Goal: Information Seeking & Learning: Learn about a topic

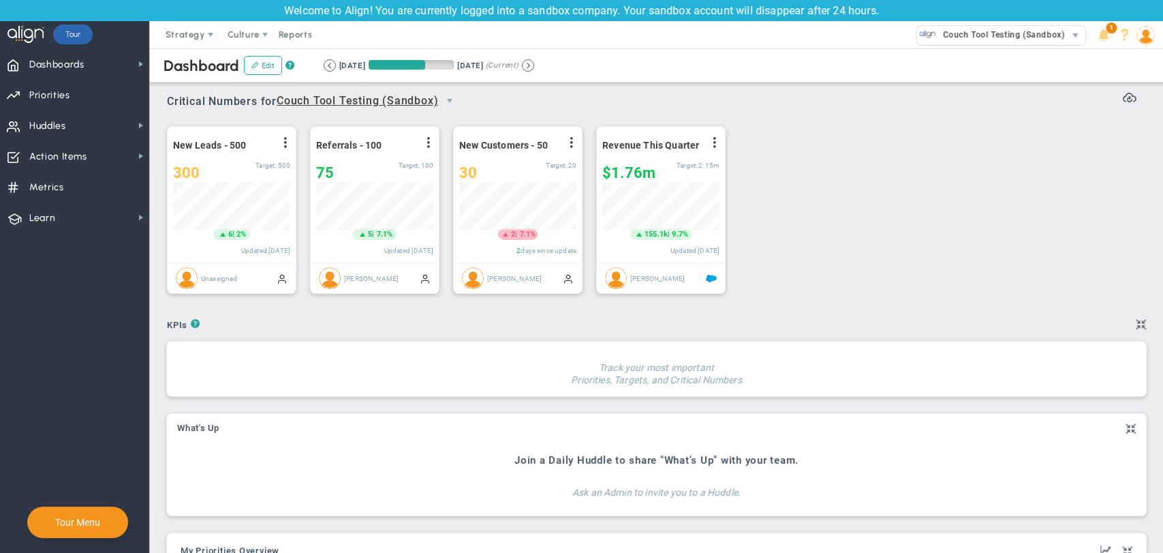
scroll to position [48, 117]
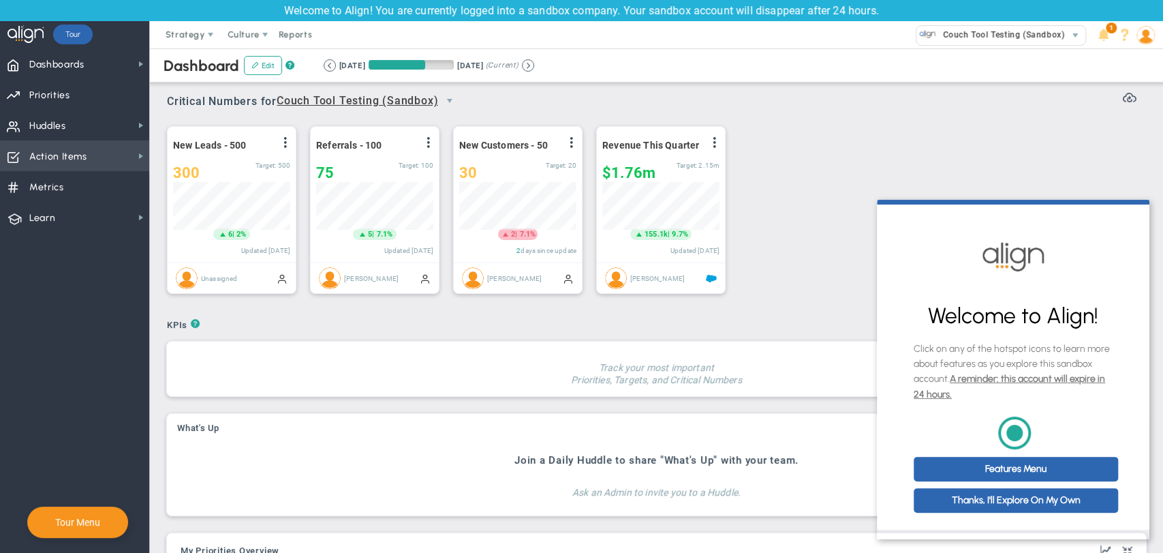
click at [69, 155] on span "Action Items" at bounding box center [58, 156] width 58 height 29
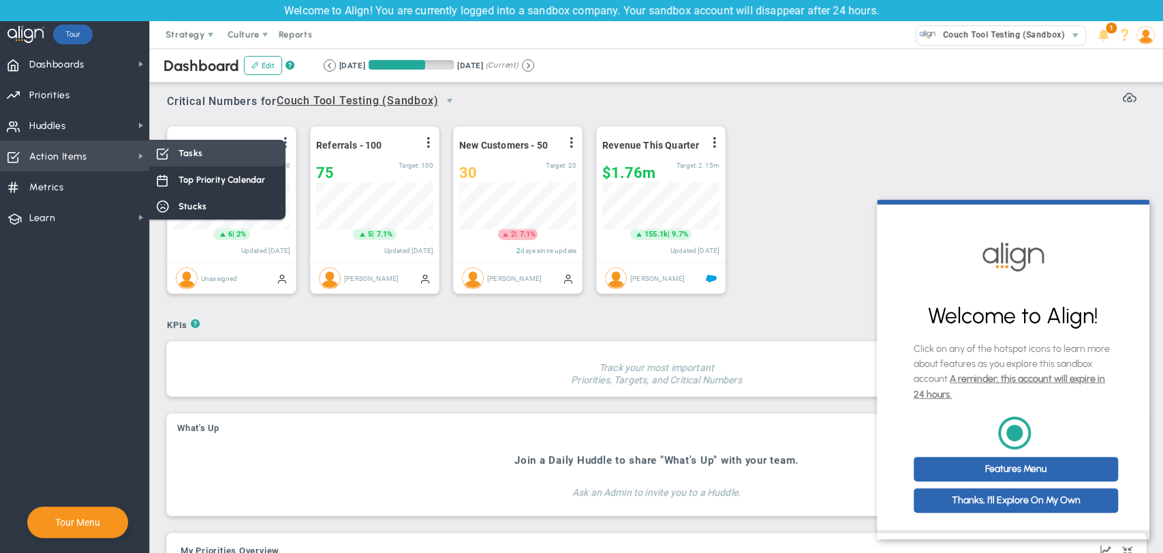
click at [217, 164] on div "Tasks" at bounding box center [217, 153] width 136 height 27
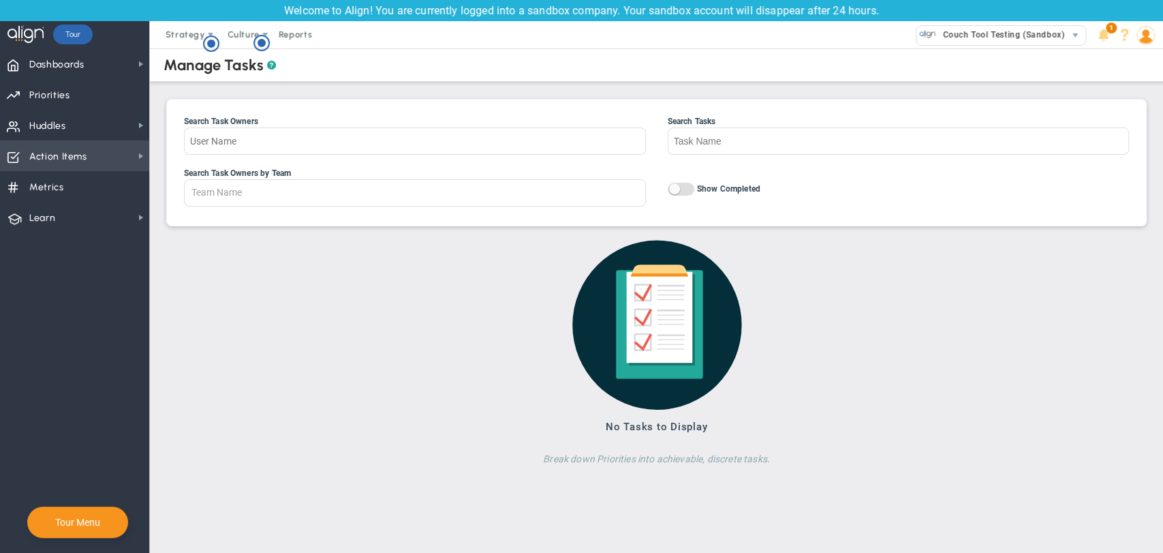
click at [57, 164] on span "Action Items" at bounding box center [58, 156] width 58 height 29
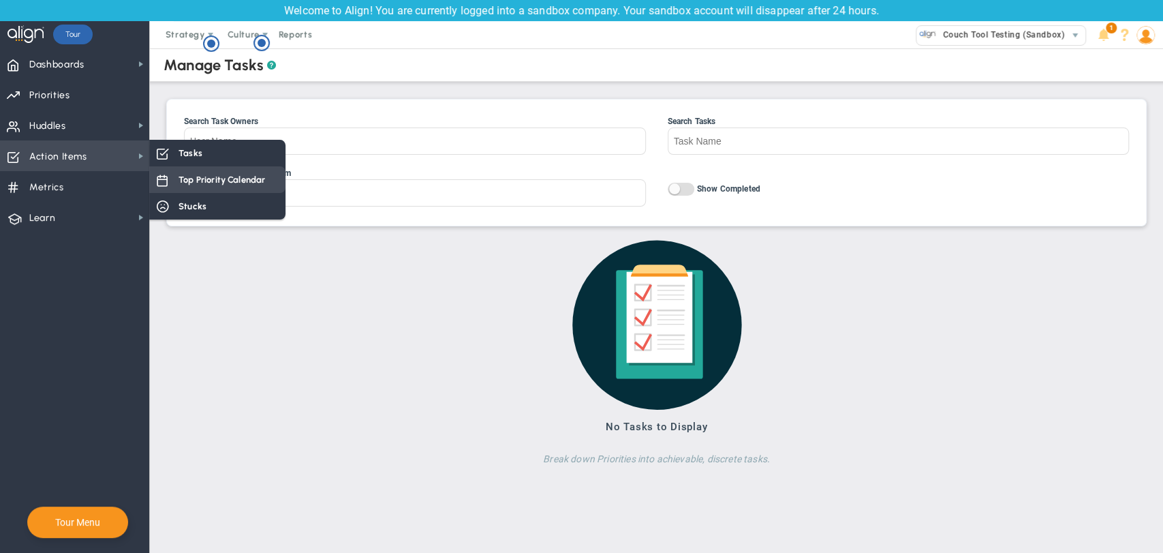
click at [174, 180] on div "Top Priority Calendar" at bounding box center [217, 179] width 136 height 27
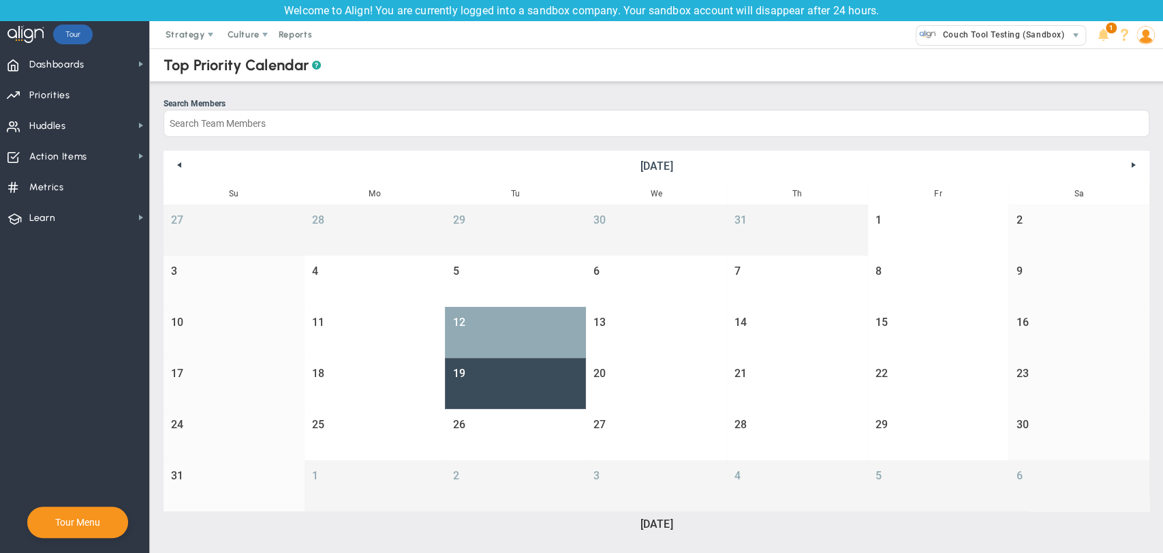
click at [493, 334] on div at bounding box center [516, 334] width 114 height 0
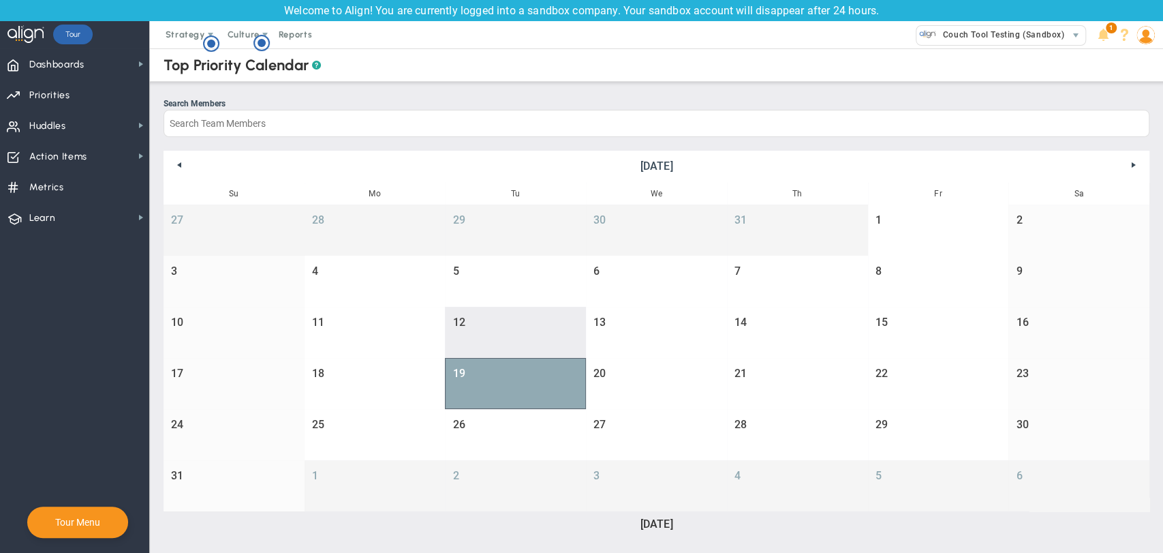
click at [503, 385] on div at bounding box center [516, 385] width 114 height 0
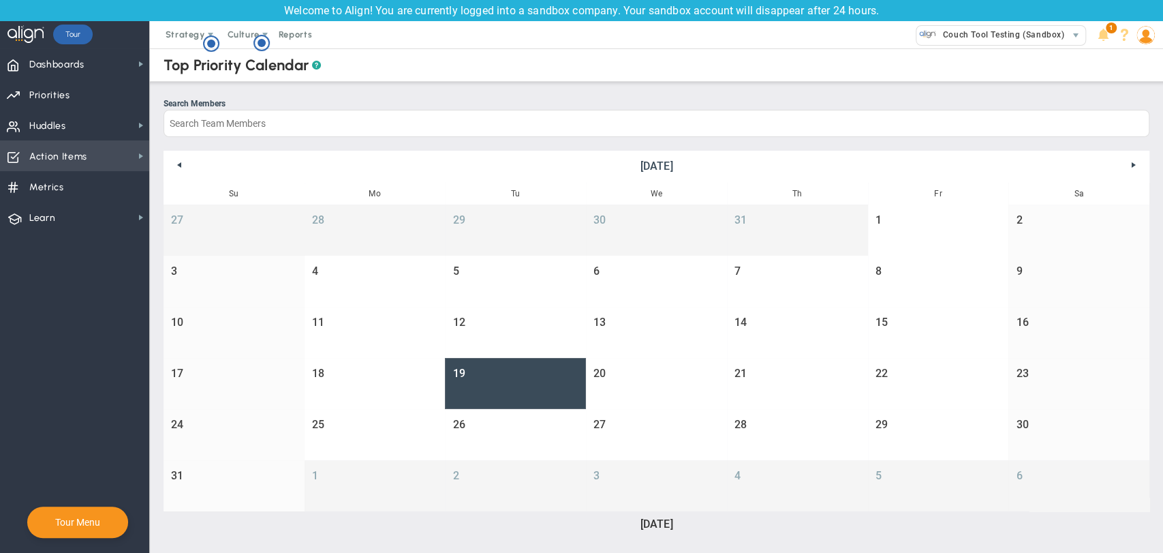
click at [95, 156] on span "Action Items Action Items" at bounding box center [74, 155] width 149 height 31
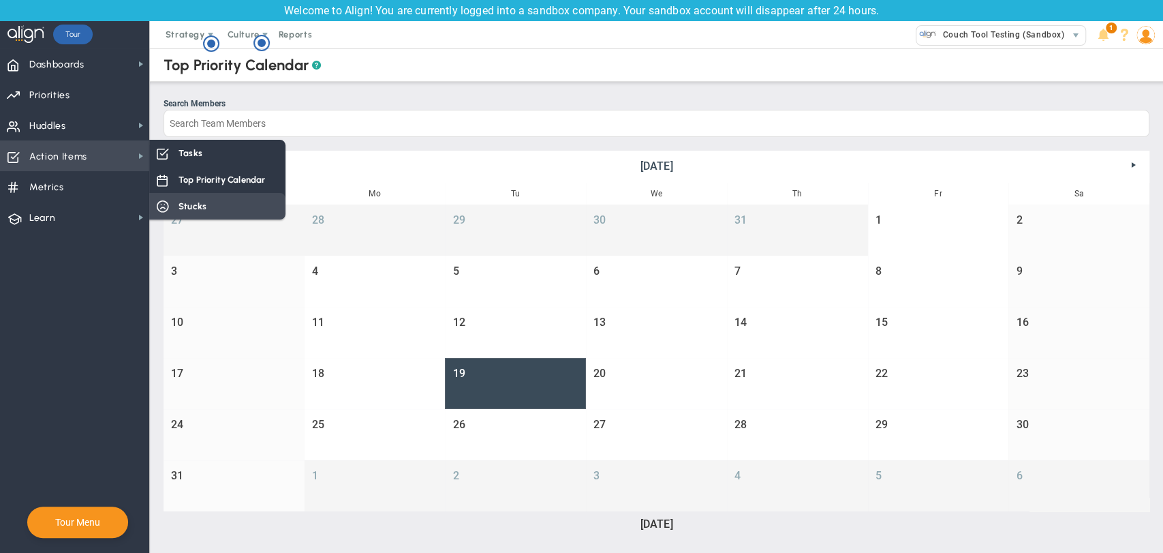
click at [193, 205] on span "Stucks" at bounding box center [192, 206] width 28 height 13
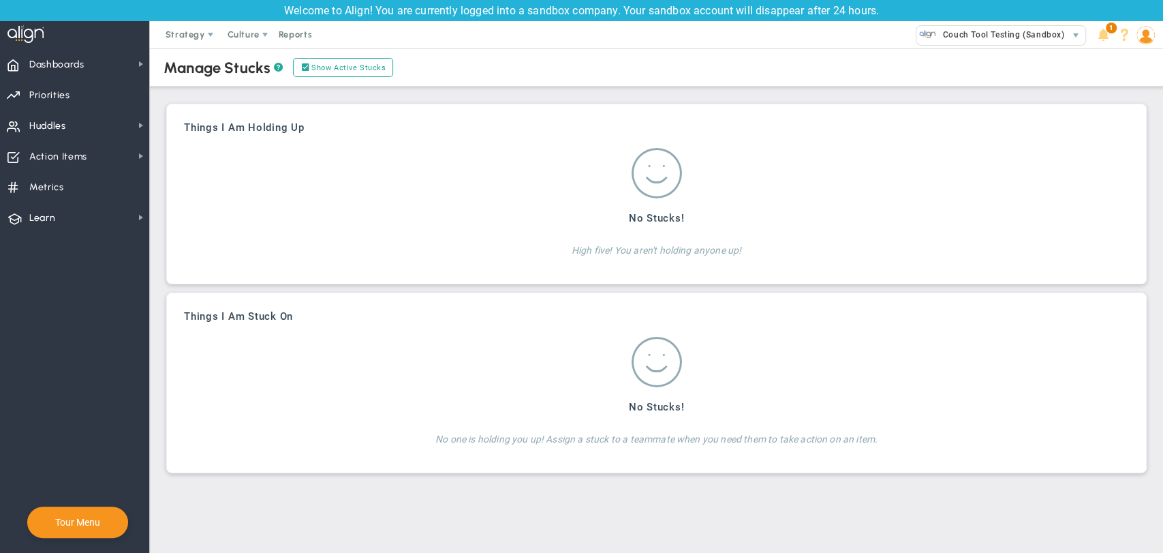
click at [435, 229] on div "No Stucks! High five! You aren't holding anyone up!" at bounding box center [656, 200] width 567 height 112
click at [719, 250] on h4 "High five! You aren't holding anyone up!" at bounding box center [656, 245] width 567 height 22
click at [108, 131] on span "Huddles Huddles" at bounding box center [74, 125] width 149 height 31
click at [76, 99] on span "Priorities OKR Tree Priorities OKRs" at bounding box center [74, 94] width 149 height 31
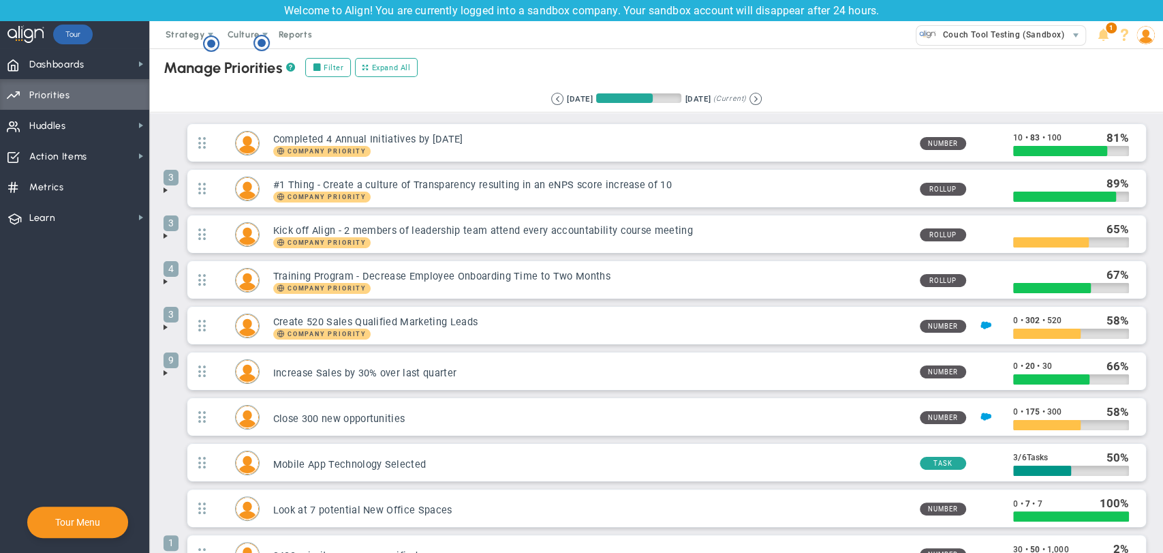
click at [167, 373] on span at bounding box center [165, 372] width 11 height 11
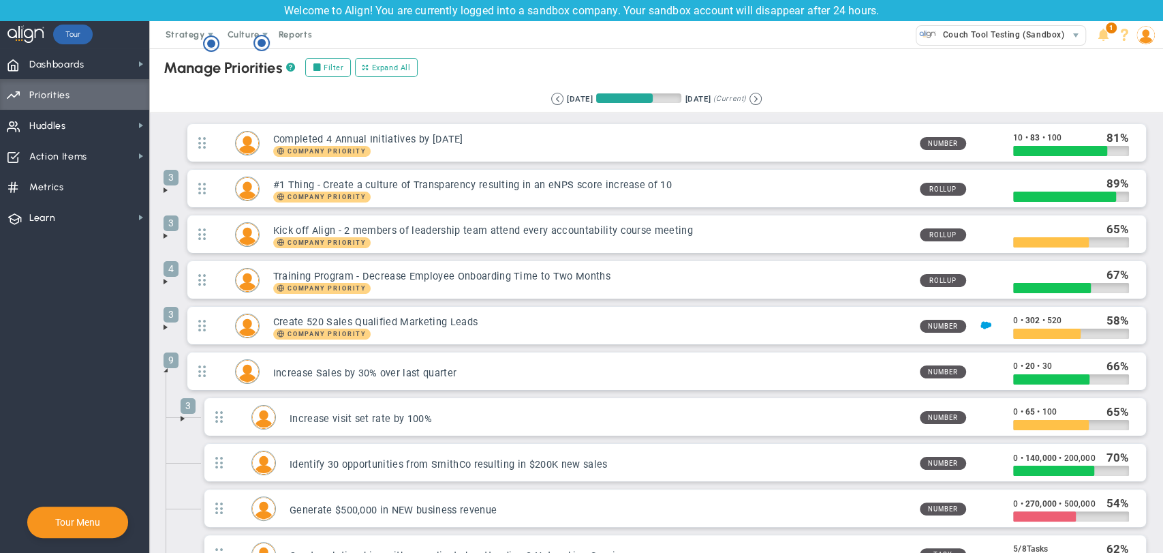
click at [184, 416] on li "3 Increase visit set rate by 100% Number 0 • 65 • 100 65 Edit OKR" at bounding box center [666, 420] width 965 height 46
click at [762, 94] on button at bounding box center [755, 99] width 12 height 12
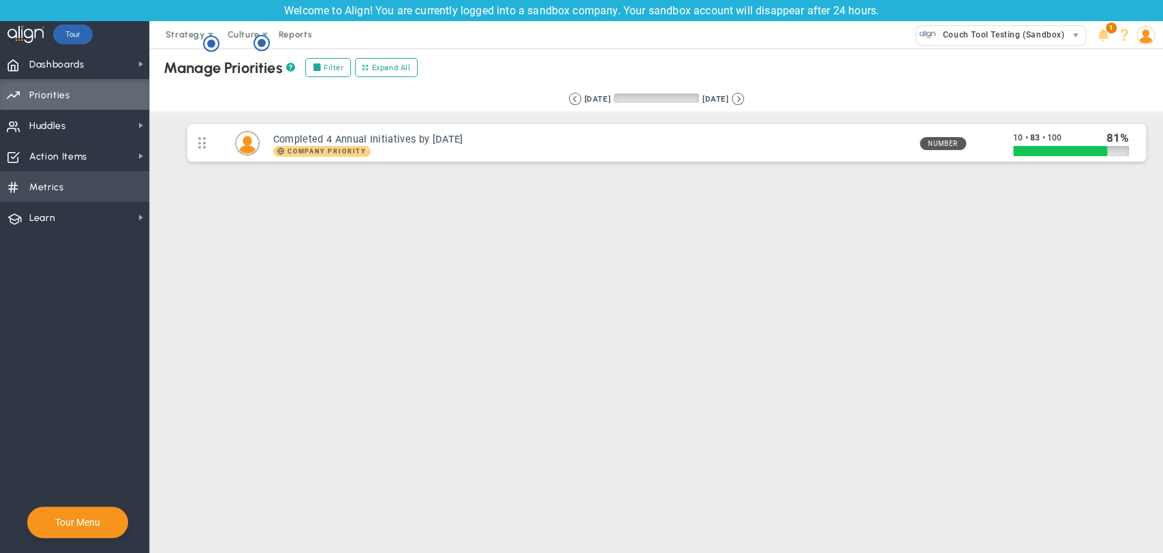
click at [76, 187] on span "Metrics Metrics" at bounding box center [74, 186] width 149 height 31
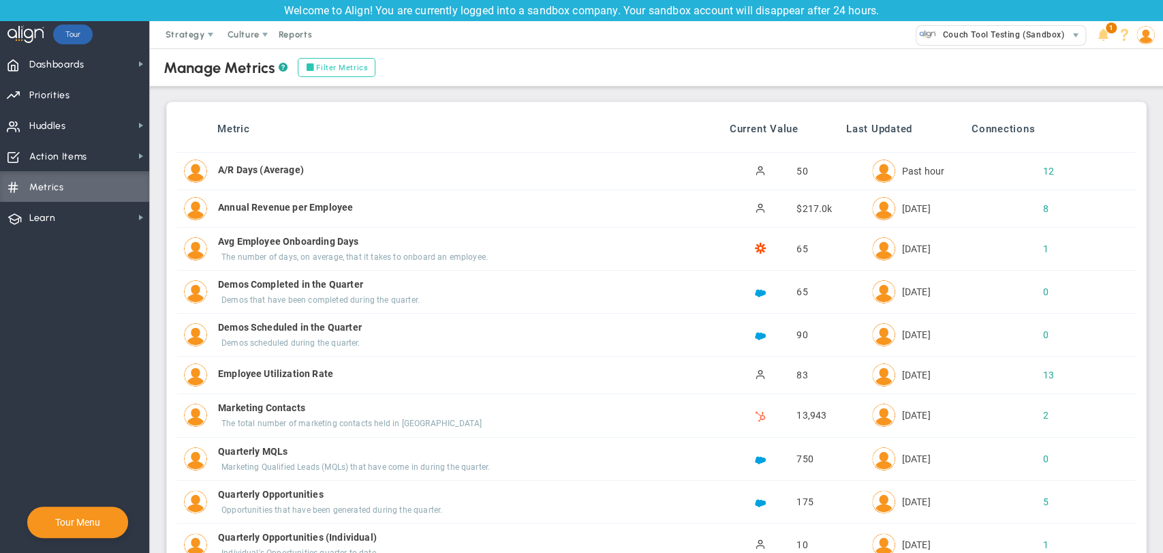
click at [332, 61] on label "Filter Metrics" at bounding box center [337, 67] width 78 height 19
click at [317, 63] on input "Filter Metrics" at bounding box center [313, 68] width 10 height 10
checkbox input "true"
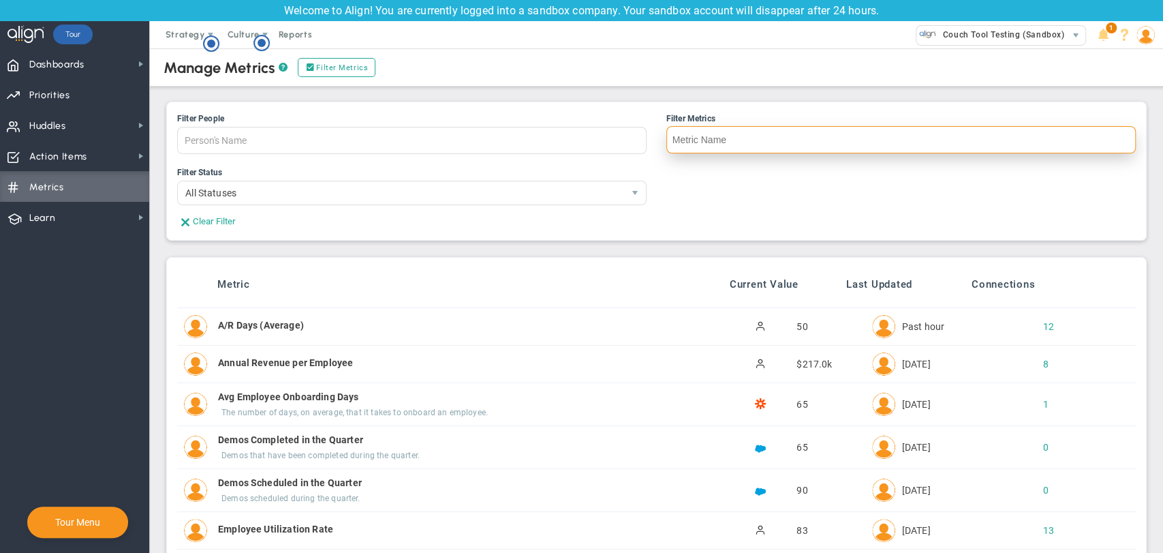
click at [752, 135] on input "Filter Metrics" at bounding box center [900, 139] width 469 height 27
type input "avg"
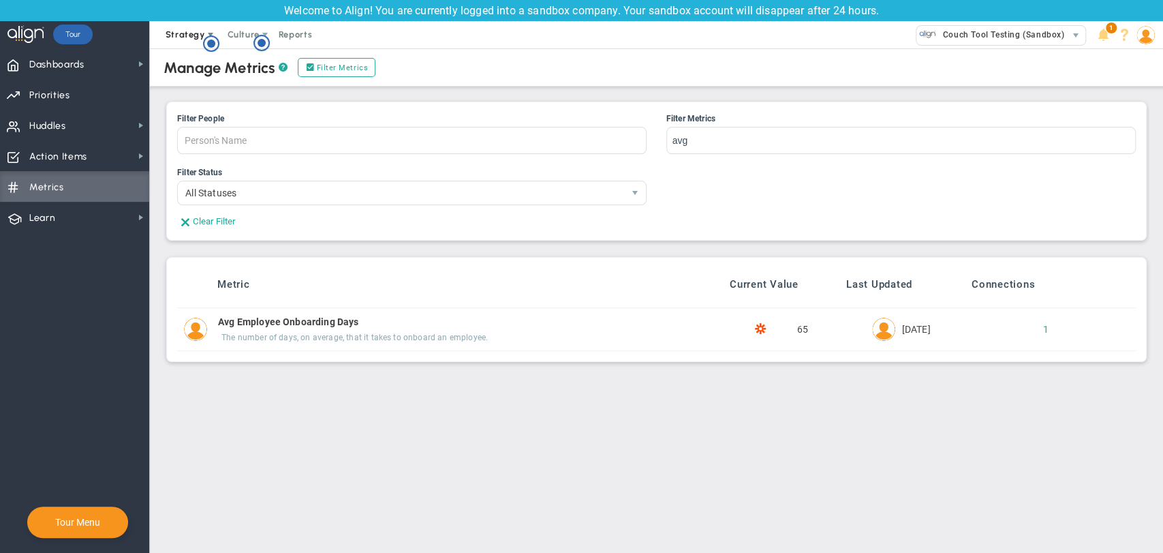
click at [197, 40] on span "Strategy" at bounding box center [186, 34] width 62 height 27
click at [200, 63] on span "One Page Strategic Plan" at bounding box center [218, 61] width 125 height 27
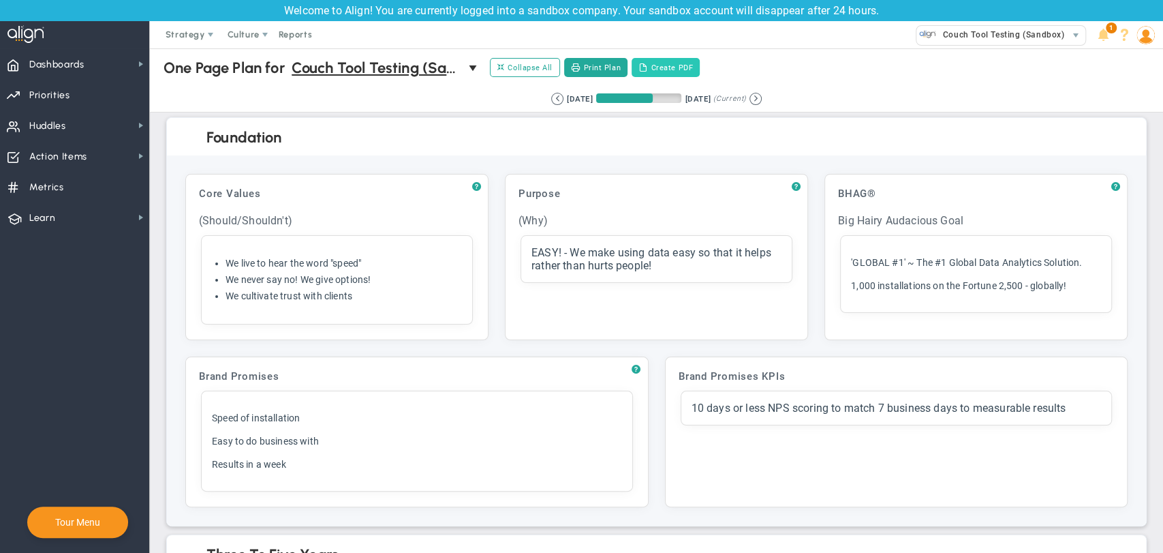
click at [698, 69] on button "Create PDF" at bounding box center [666, 67] width 68 height 19
click at [600, 61] on button "Print Plan" at bounding box center [595, 67] width 63 height 19
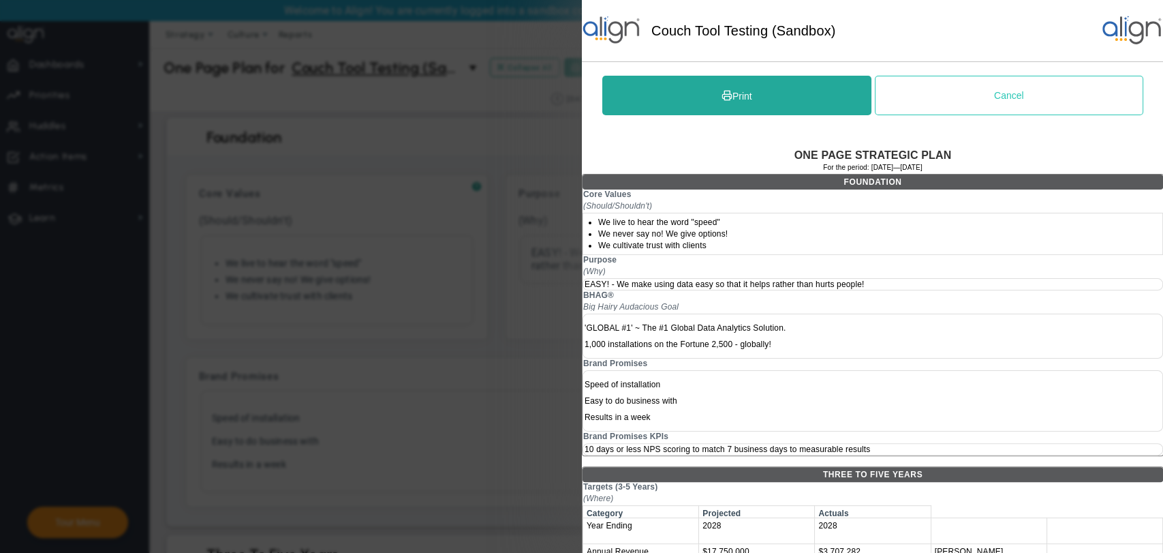
click at [1034, 106] on button "Cancel" at bounding box center [1008, 96] width 269 height 40
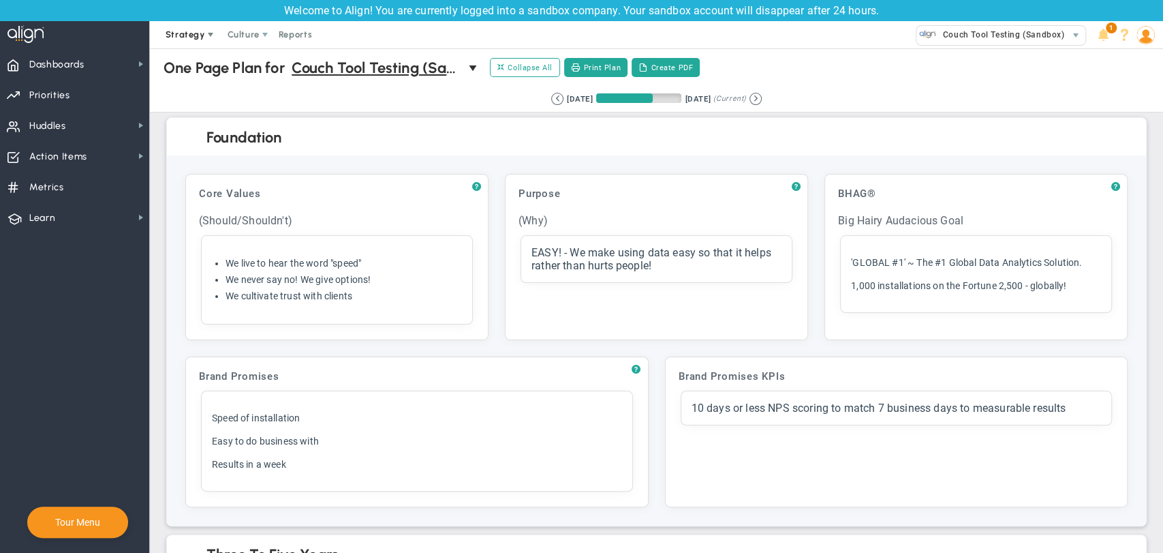
click at [196, 33] on span "Strategy" at bounding box center [186, 34] width 40 height 10
click at [194, 87] on span "Alignment Checklist" at bounding box center [218, 89] width 125 height 27
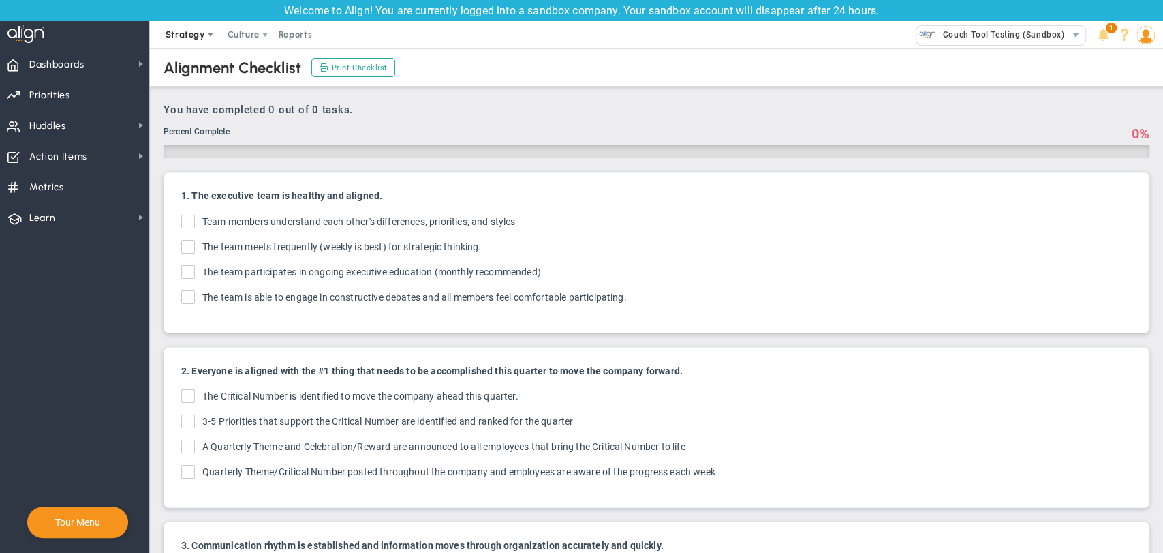
checkbox input "true"
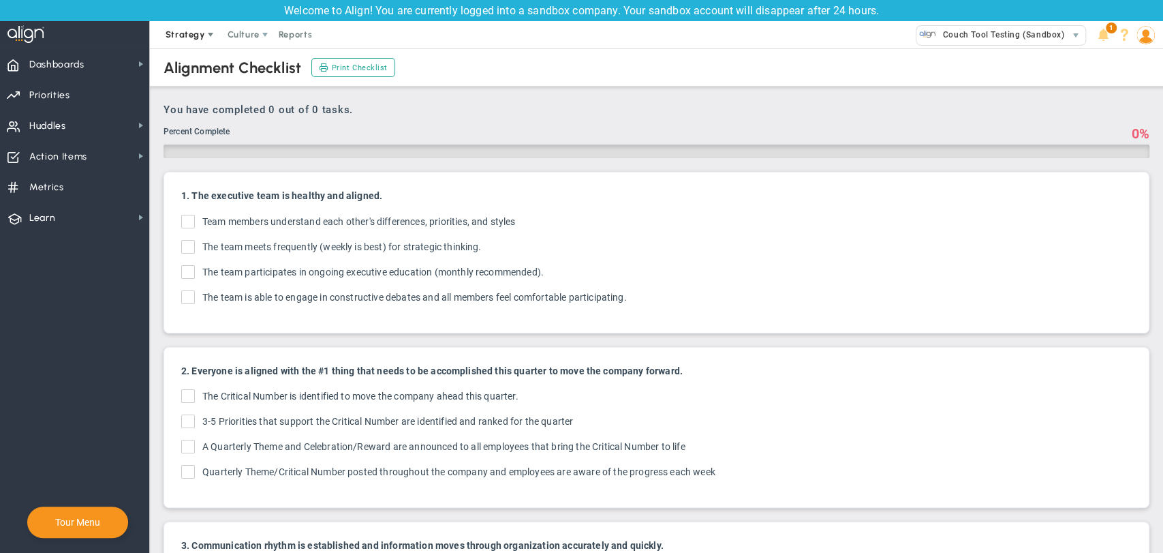
checkbox input "true"
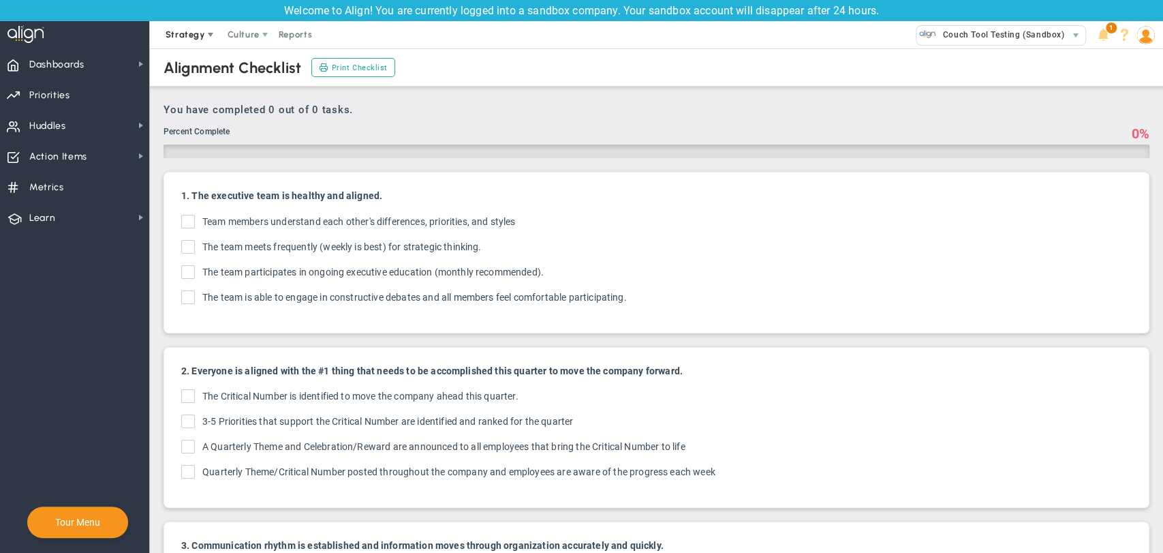
checkbox input "true"
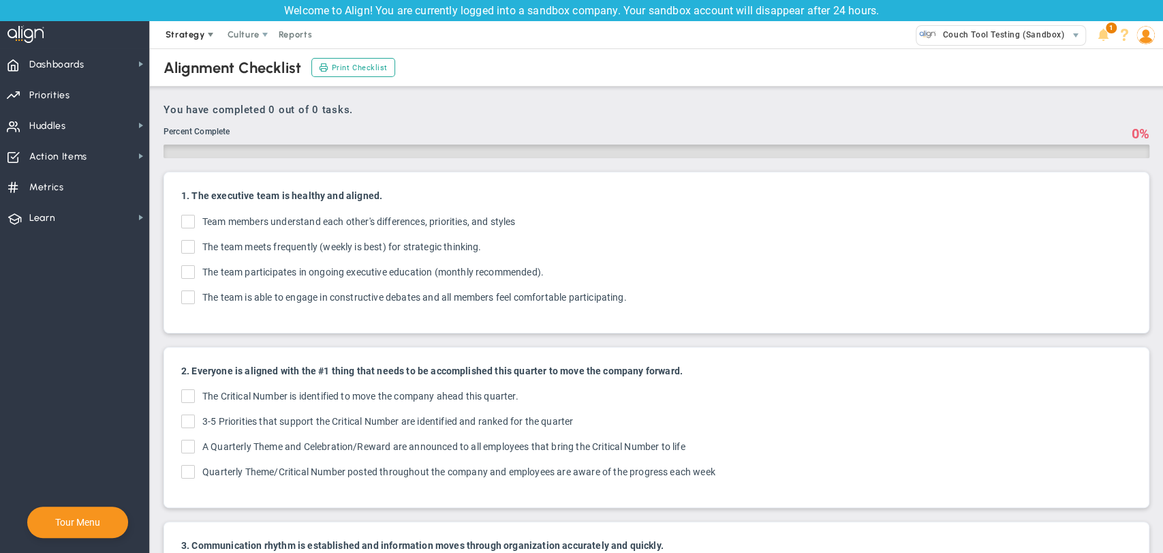
checkbox input "true"
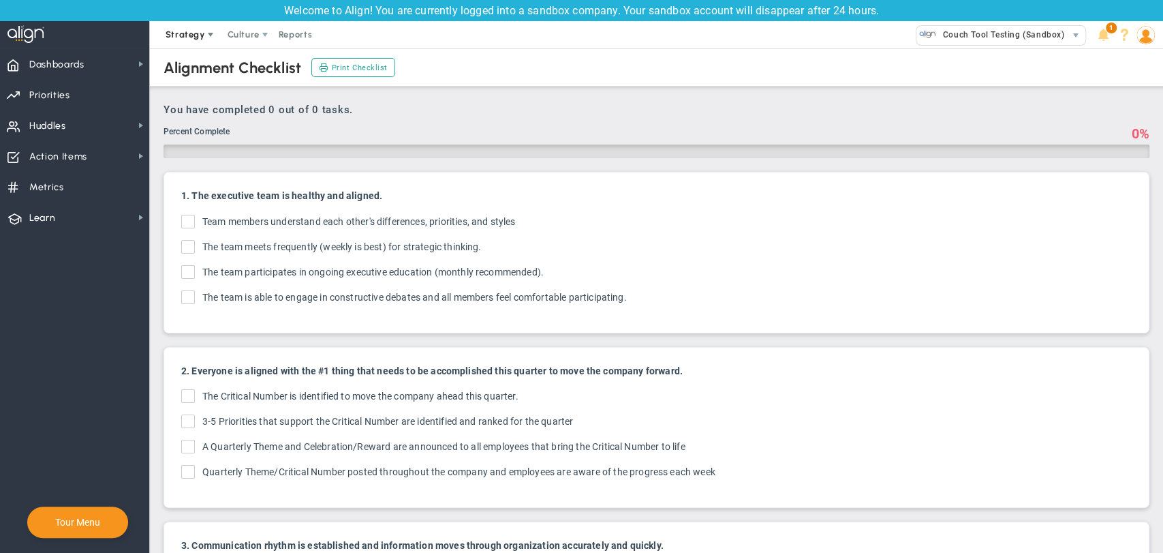
checkbox input "true"
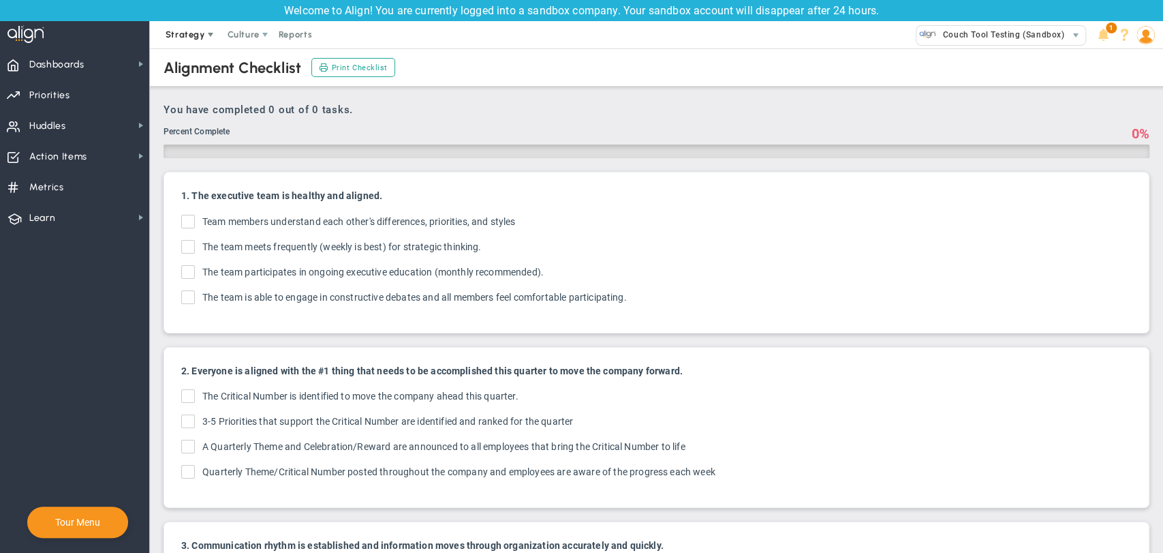
checkbox input "true"
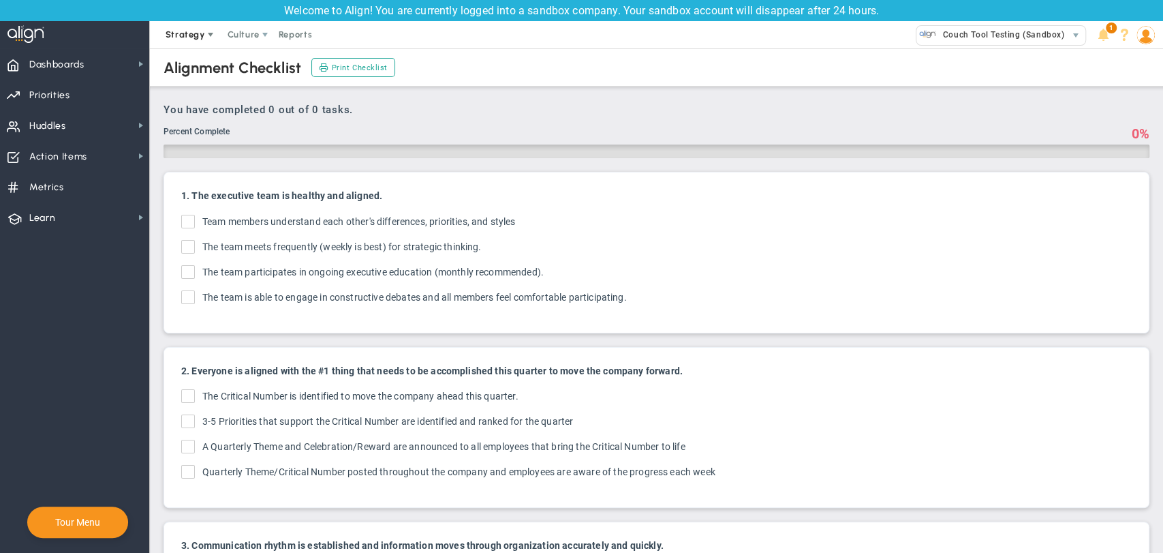
checkbox input "true"
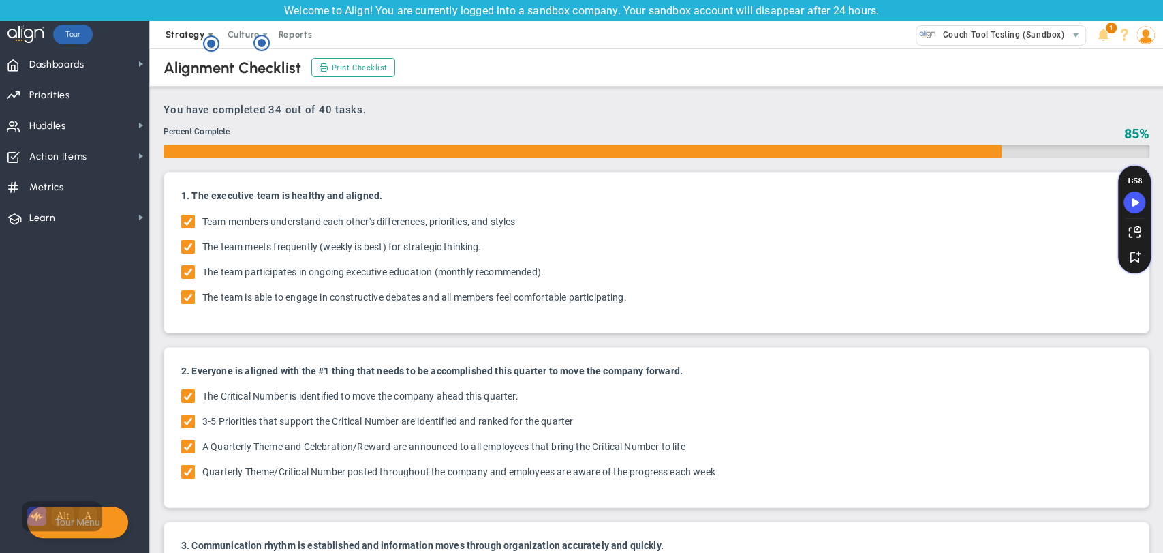
click at [198, 33] on span "Strategy" at bounding box center [186, 34] width 40 height 10
click at [192, 116] on span "4D Vision Summary" at bounding box center [218, 116] width 125 height 27
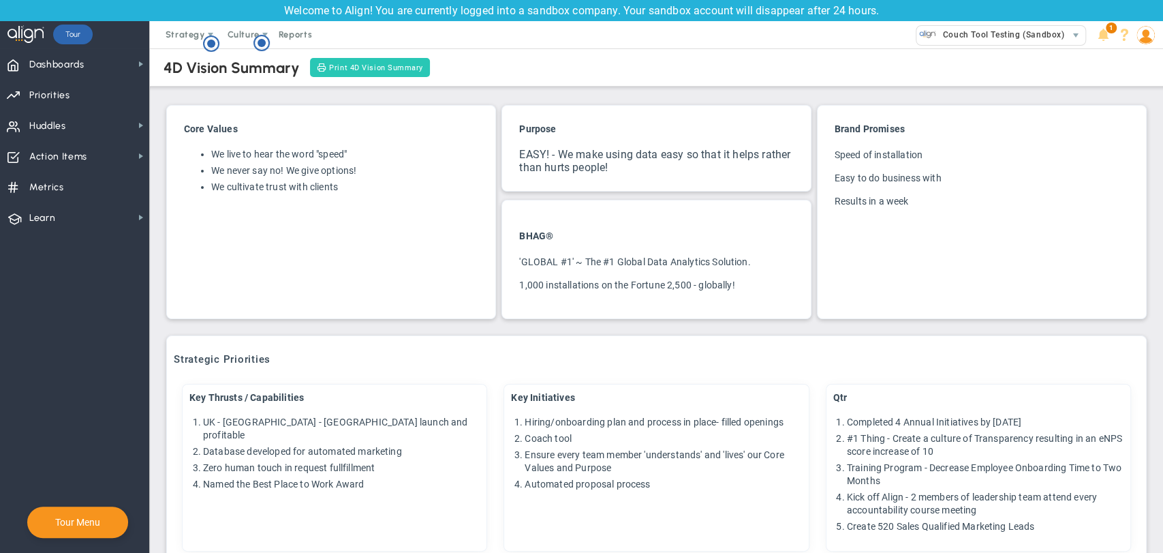
click at [335, 72] on span "Print 4D Vision Summary" at bounding box center [376, 68] width 94 height 12
click at [260, 38] on circle "Hotspot (open by clicking or pressing space/enter)" at bounding box center [261, 43] width 12 height 12
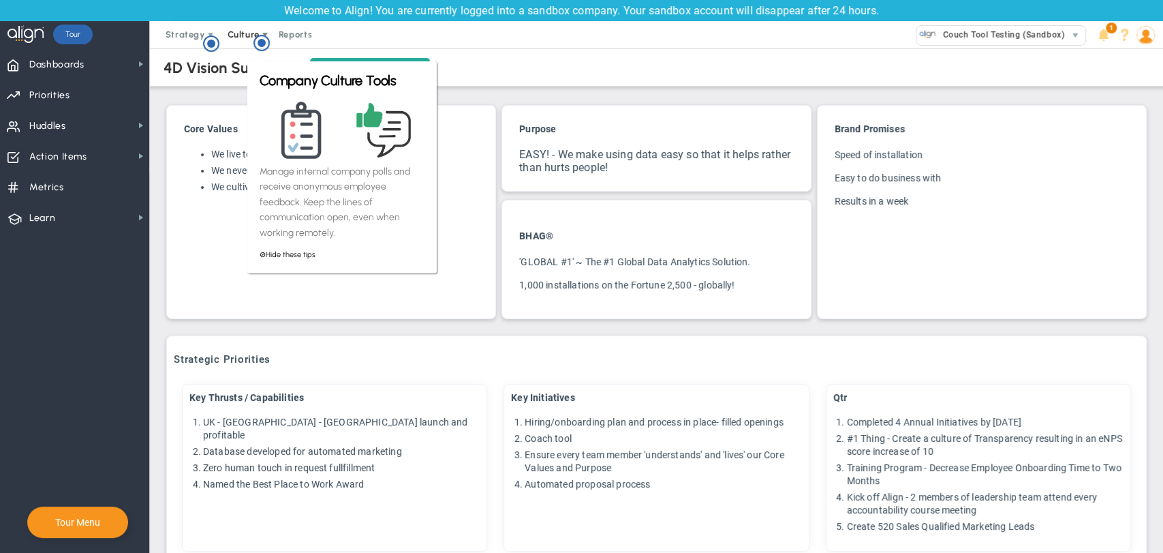
click at [246, 30] on span "Culture" at bounding box center [244, 34] width 32 height 10
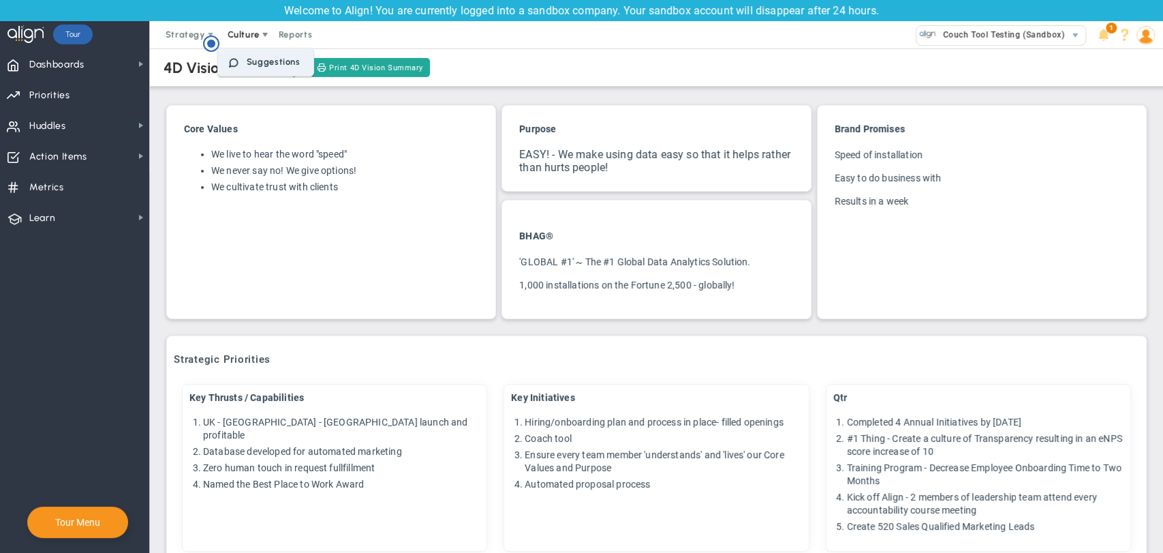
click at [247, 58] on span "Suggestions" at bounding box center [274, 62] width 54 height 10
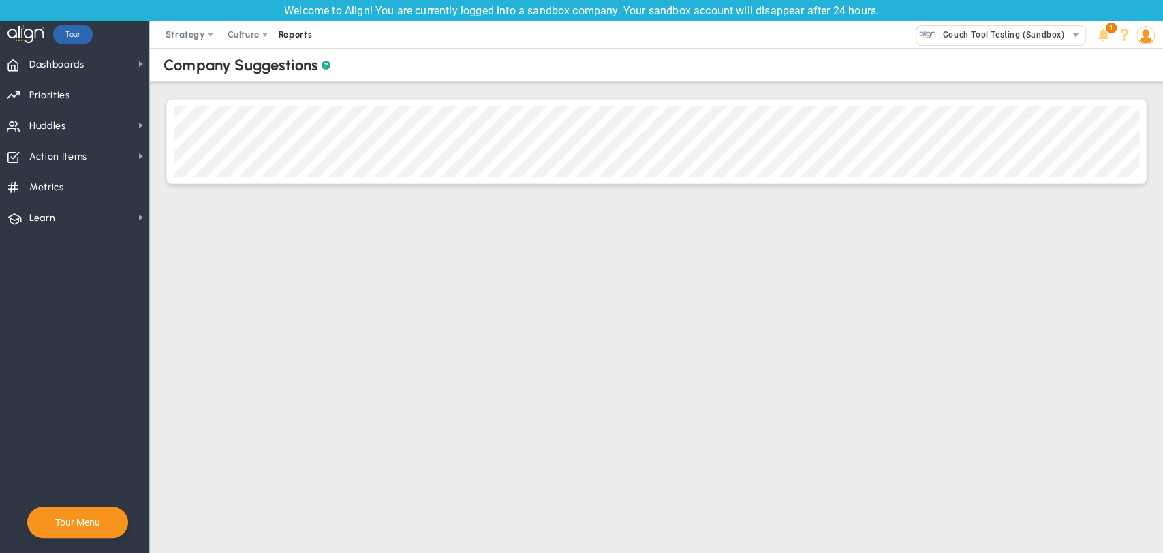
click at [298, 38] on span "Reports" at bounding box center [296, 34] width 48 height 27
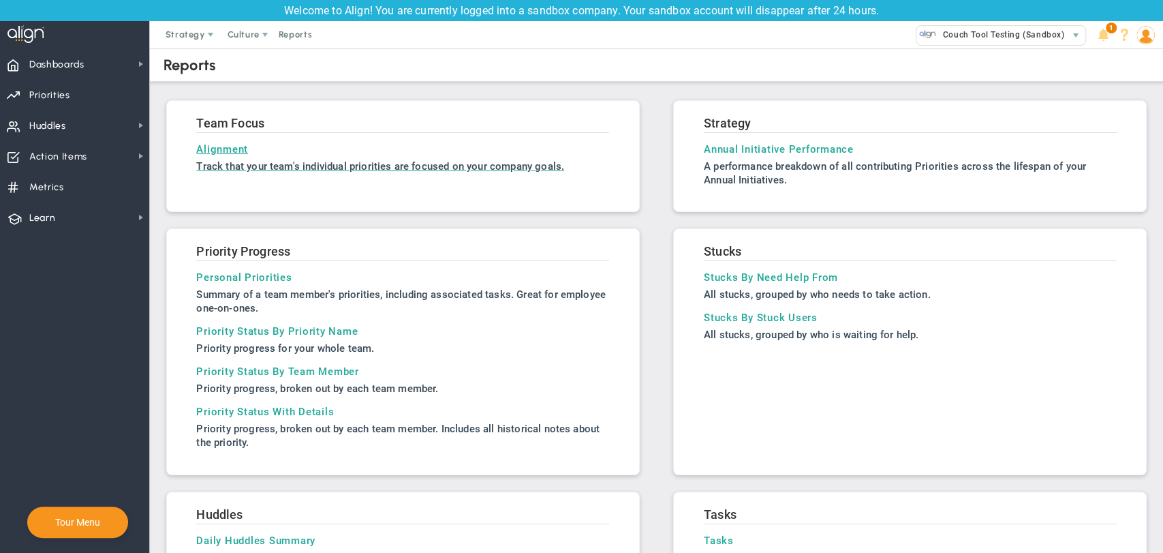
click at [225, 149] on h3 "Alignment" at bounding box center [402, 149] width 413 height 12
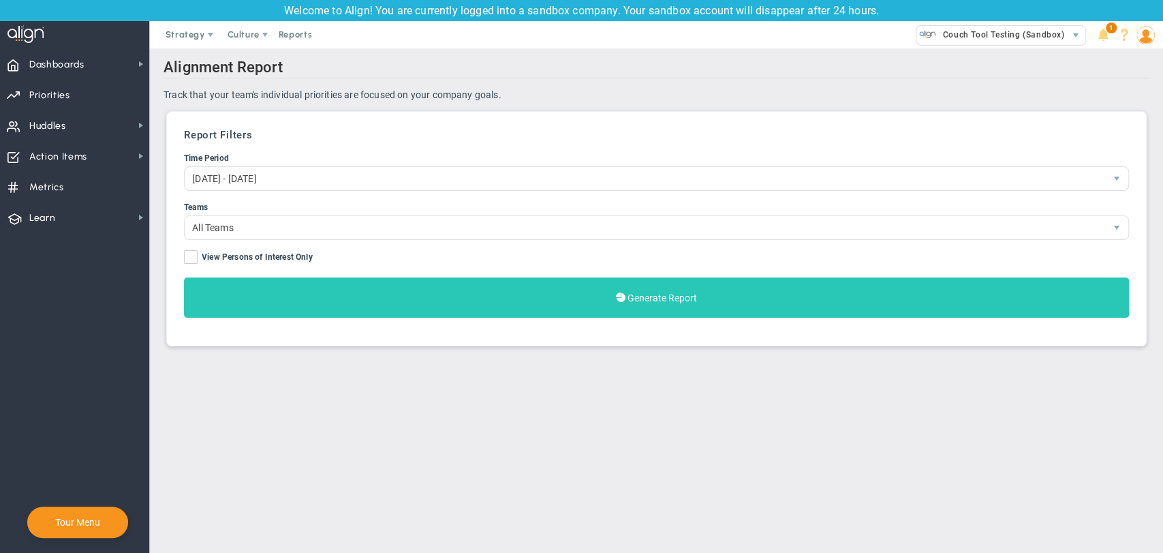
click at [409, 290] on button "Generate Report" at bounding box center [656, 297] width 945 height 40
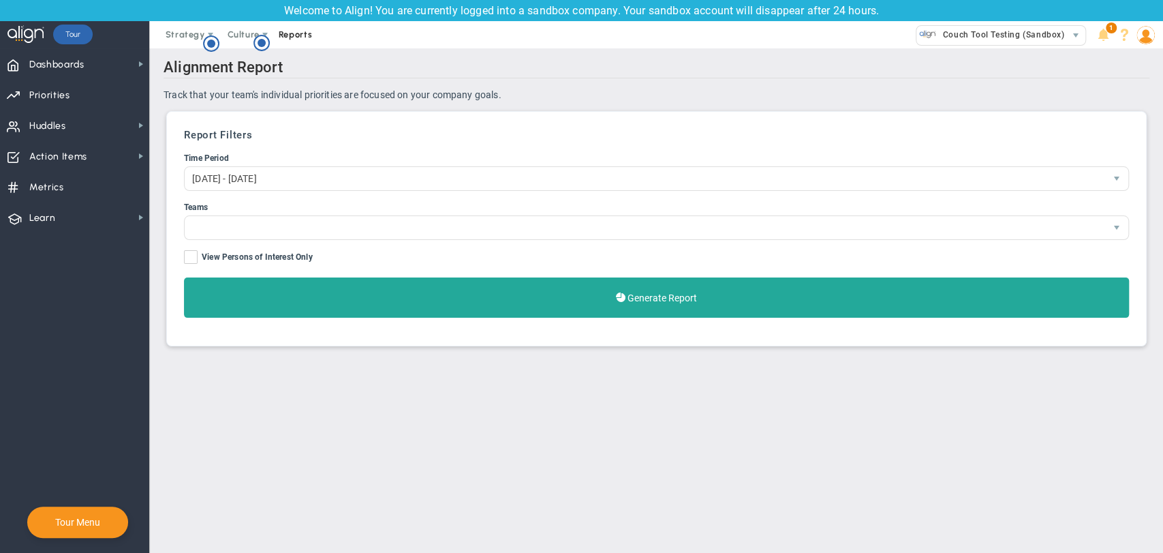
click at [298, 32] on span "Reports" at bounding box center [296, 34] width 48 height 27
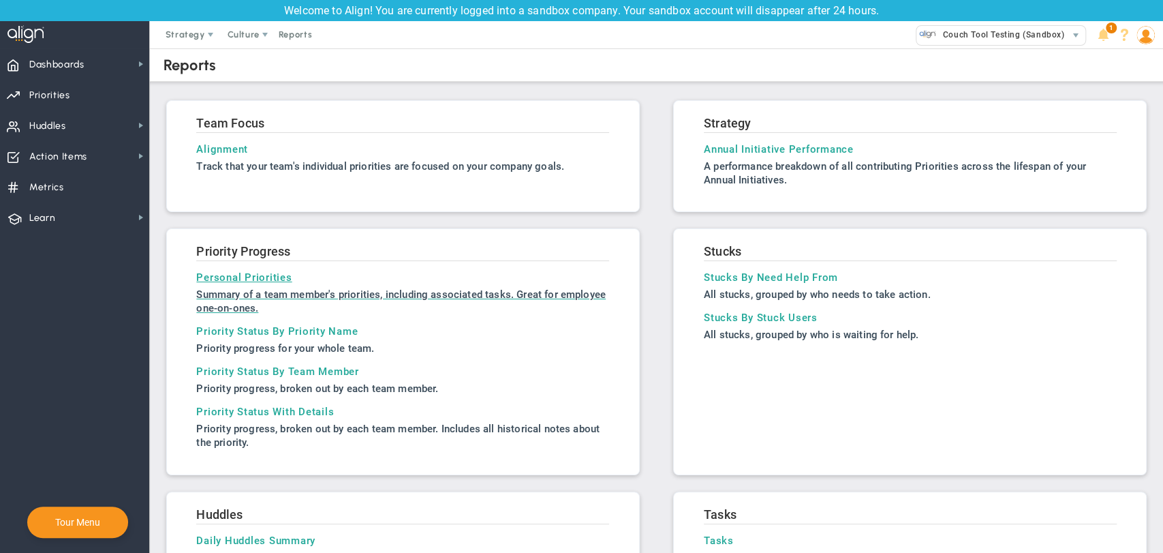
click at [259, 275] on h3 "Personal Priorities" at bounding box center [402, 277] width 413 height 12
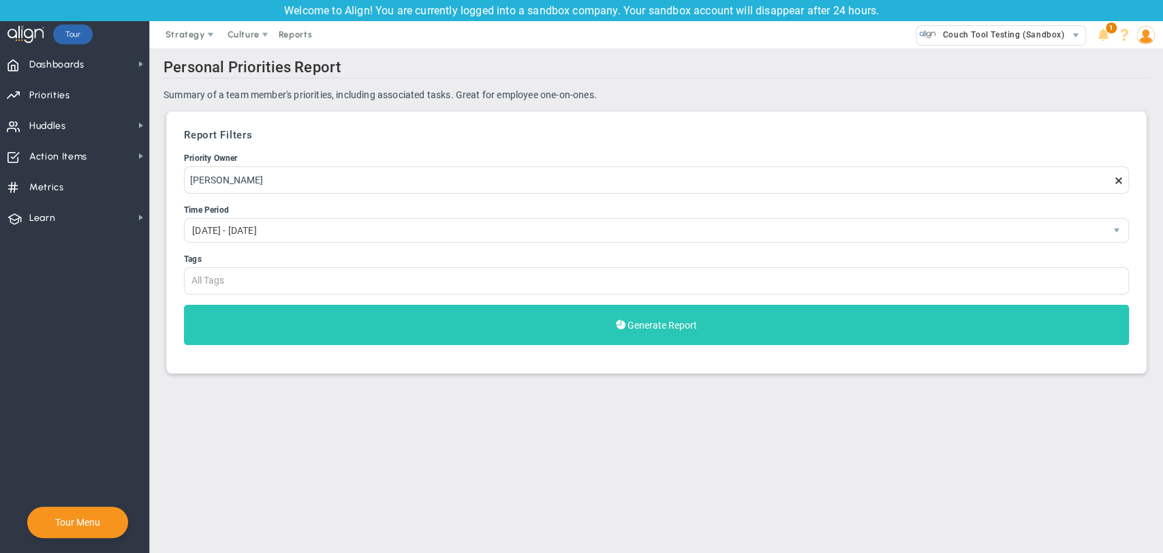
click at [277, 327] on button "Generate Report" at bounding box center [656, 325] width 945 height 40
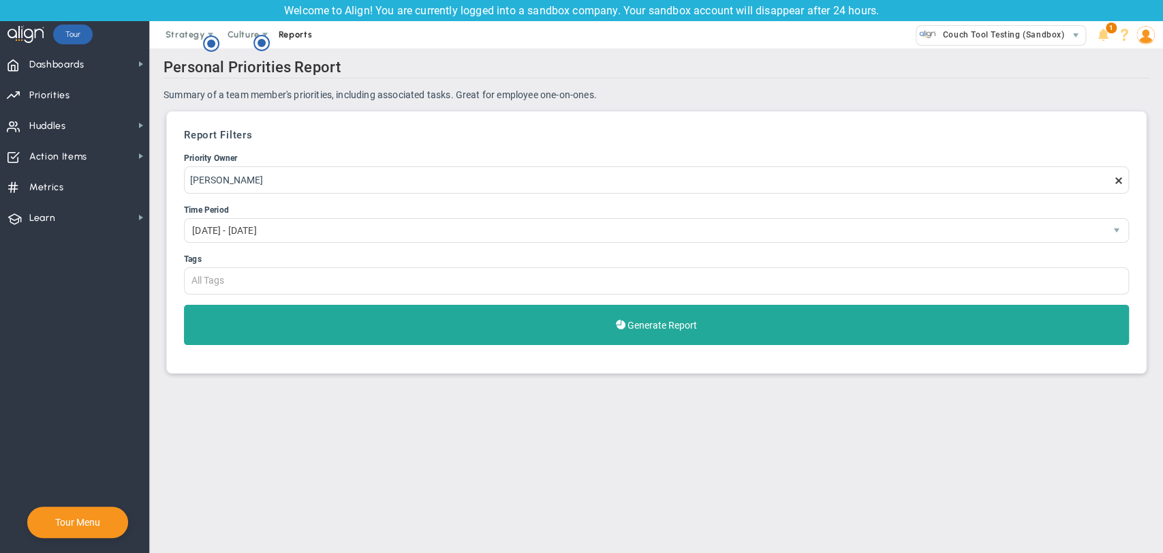
click at [296, 27] on span "Reports" at bounding box center [296, 34] width 48 height 27
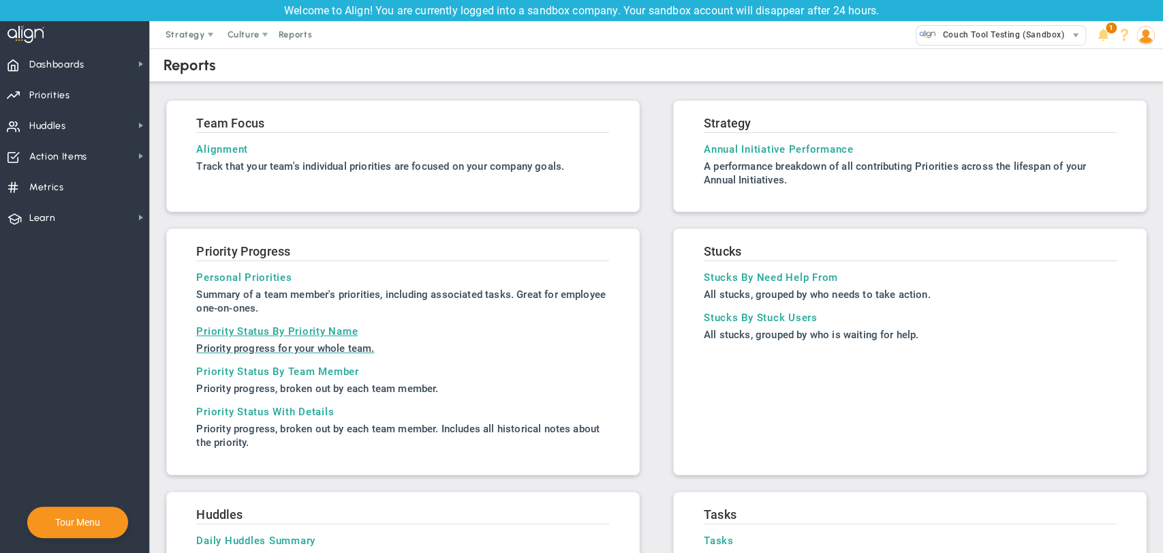
click at [247, 335] on h3 "Priority Status By Priority Name" at bounding box center [402, 331] width 413 height 12
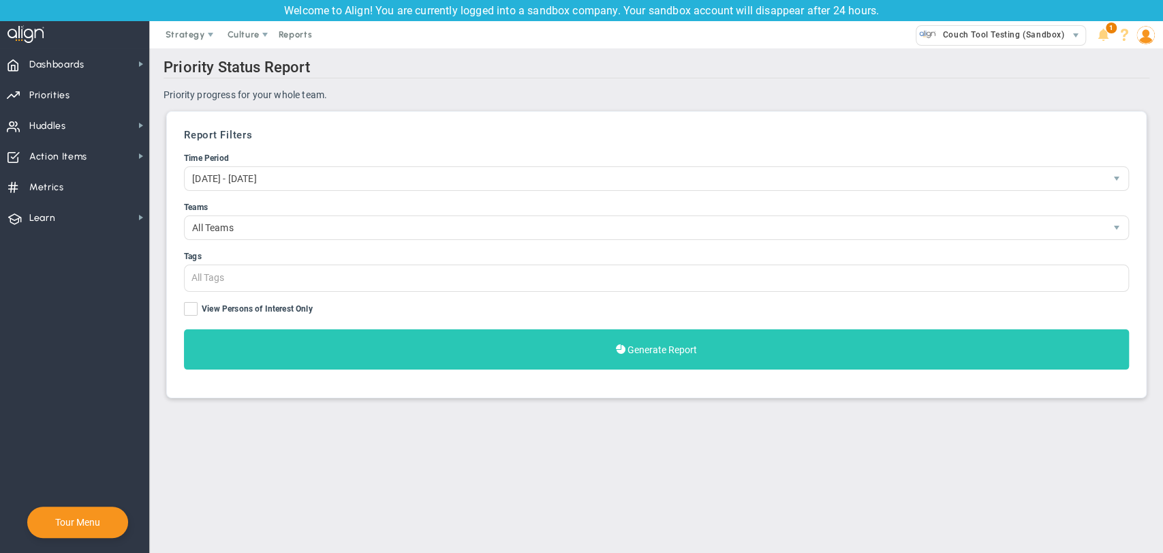
click at [285, 345] on button "Generate Report" at bounding box center [656, 349] width 945 height 40
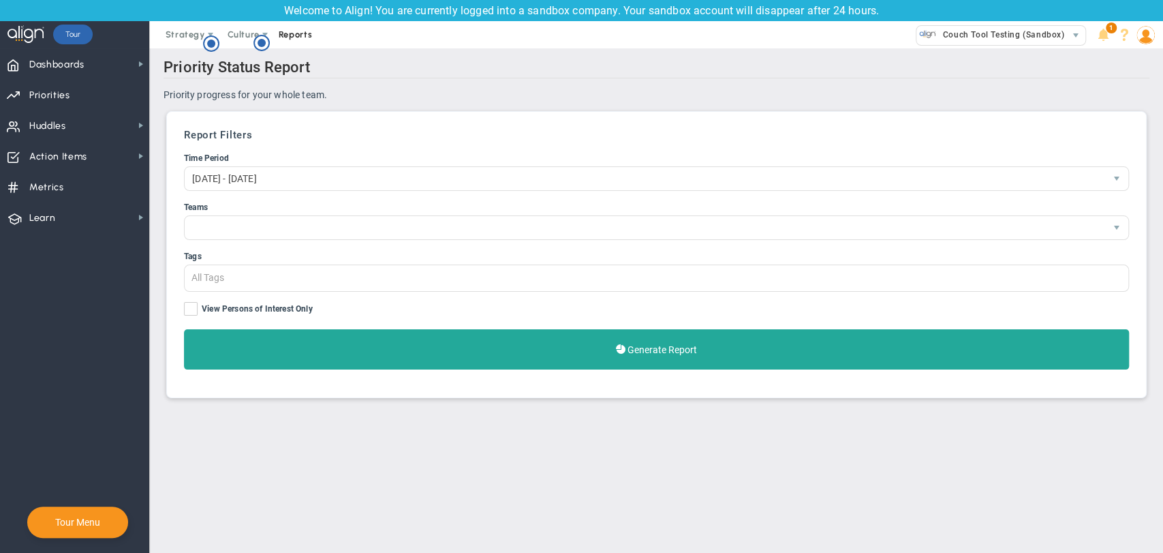
click at [283, 34] on span "Reports" at bounding box center [296, 34] width 48 height 27
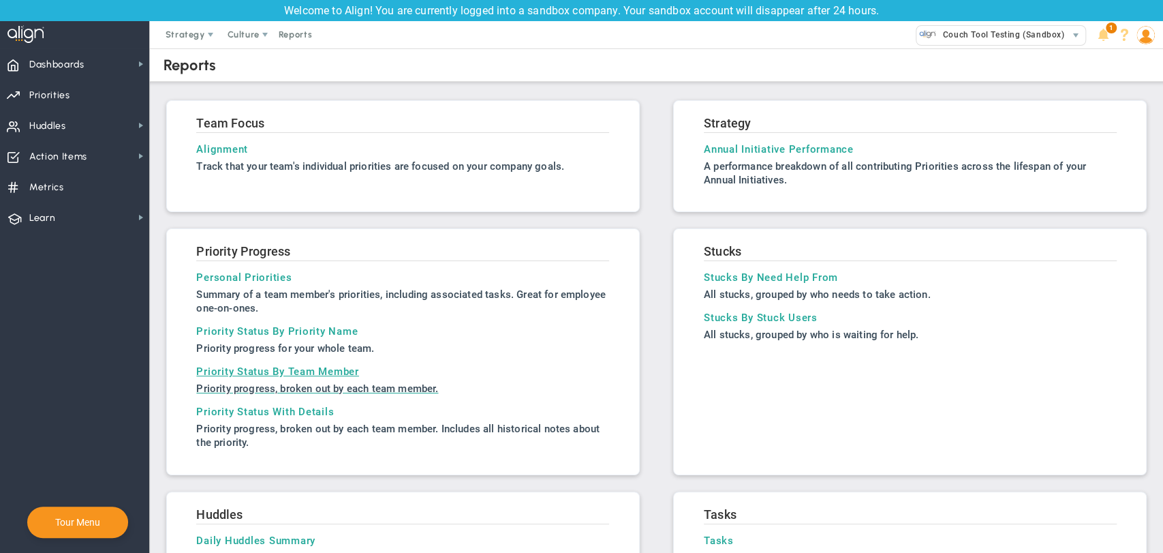
click at [269, 367] on h3 "Priority Status By Team Member" at bounding box center [402, 371] width 413 height 12
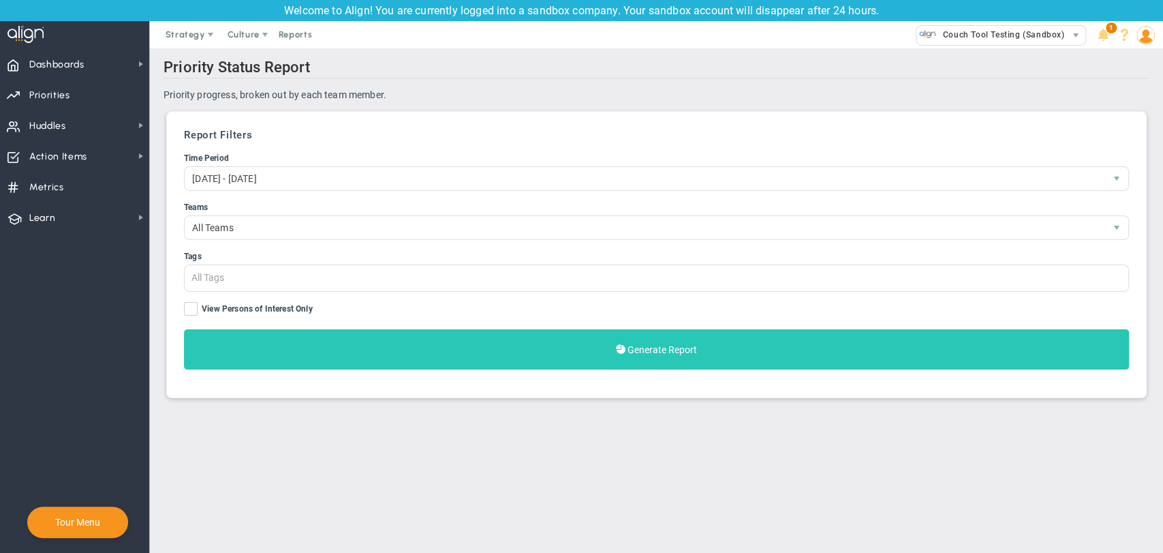
click at [342, 344] on button "Generate Report" at bounding box center [656, 349] width 945 height 40
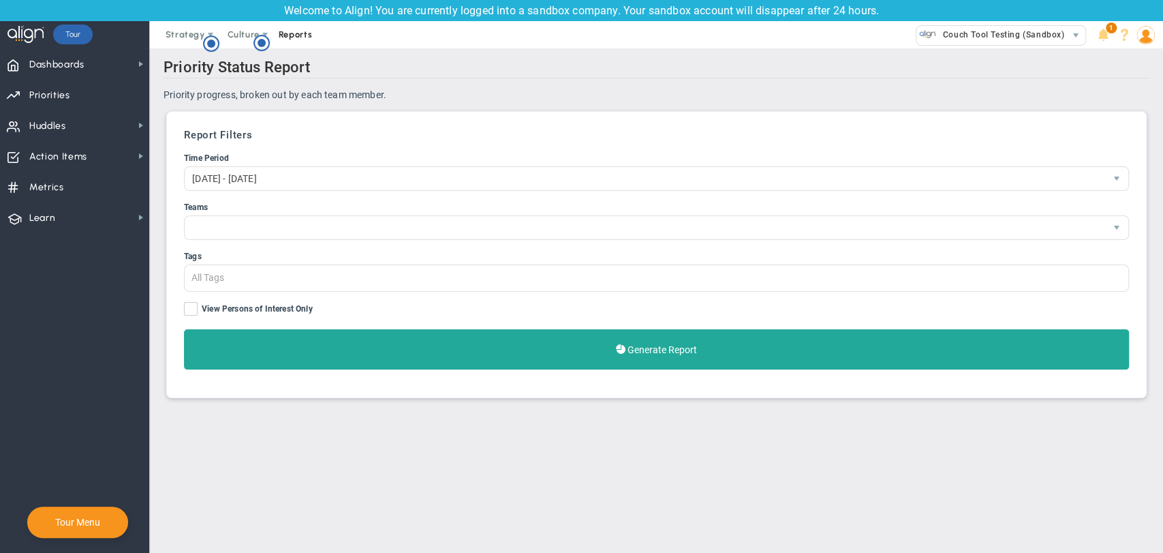
click at [298, 31] on span "Reports" at bounding box center [296, 34] width 48 height 27
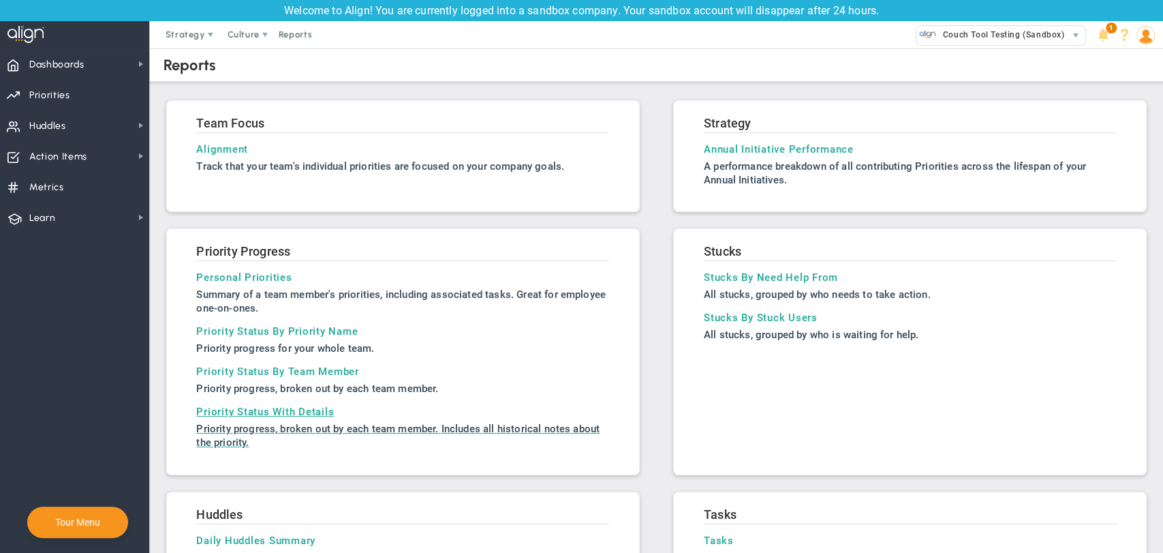
click at [270, 408] on h3 "Priority Status With Details" at bounding box center [402, 411] width 413 height 12
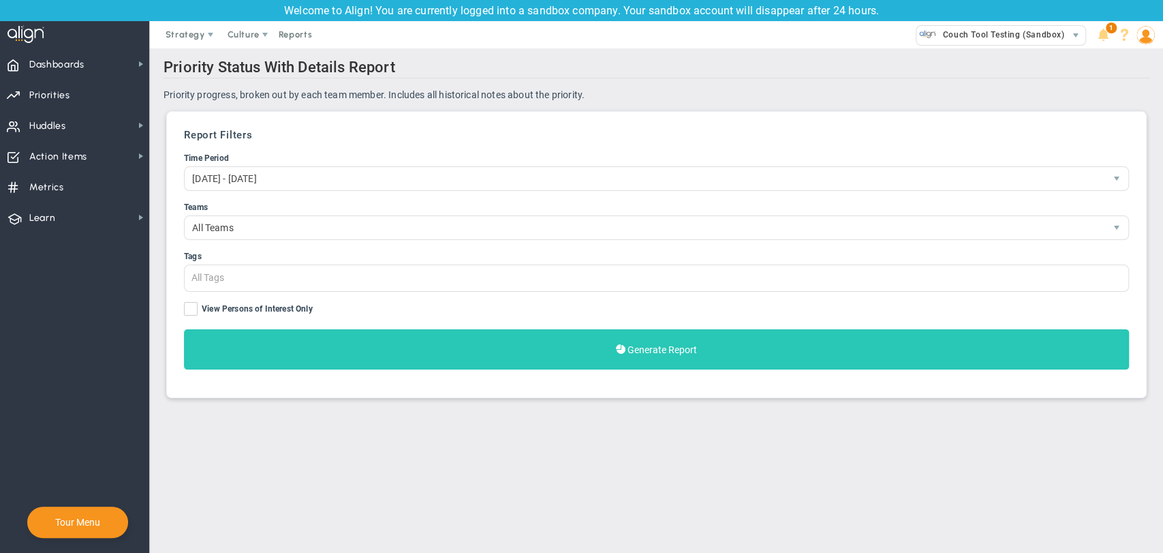
click at [364, 350] on button "Generate Report" at bounding box center [656, 349] width 945 height 40
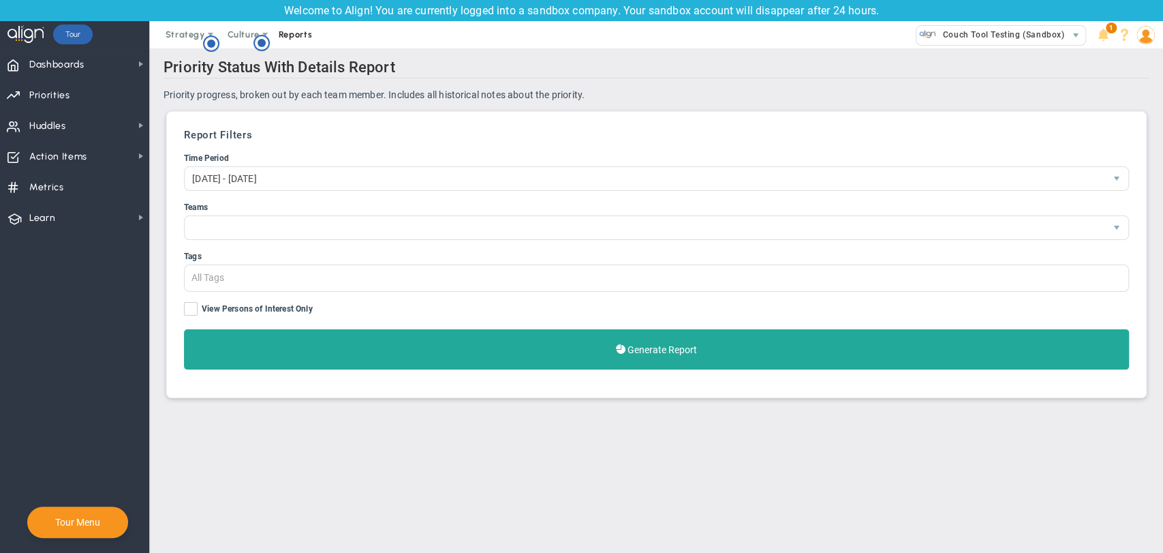
click at [289, 31] on span "Reports" at bounding box center [296, 34] width 48 height 27
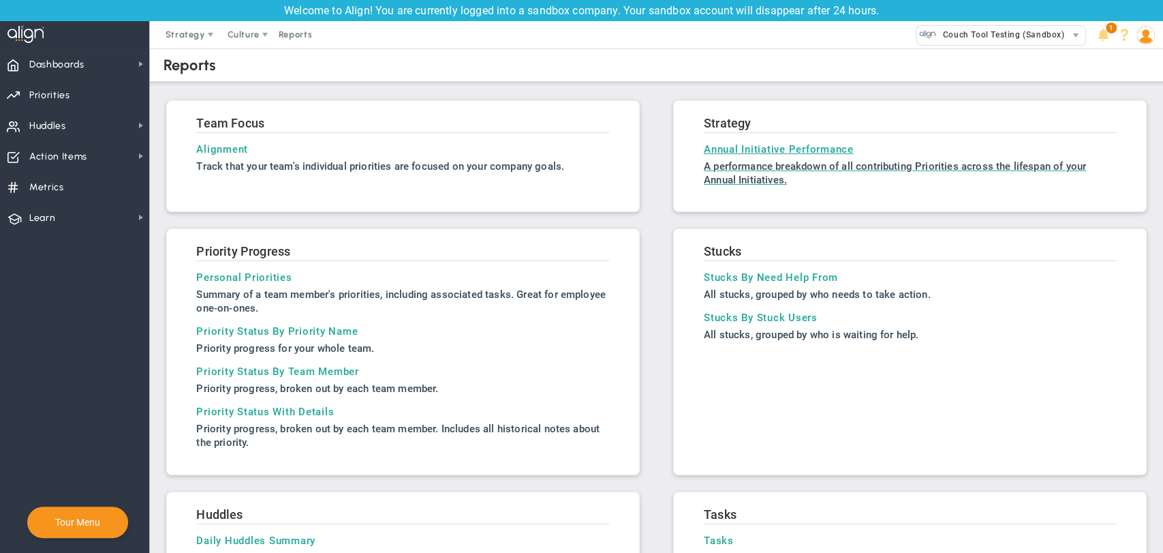
click at [728, 149] on h3 "Annual Initiative Performance" at bounding box center [910, 149] width 413 height 12
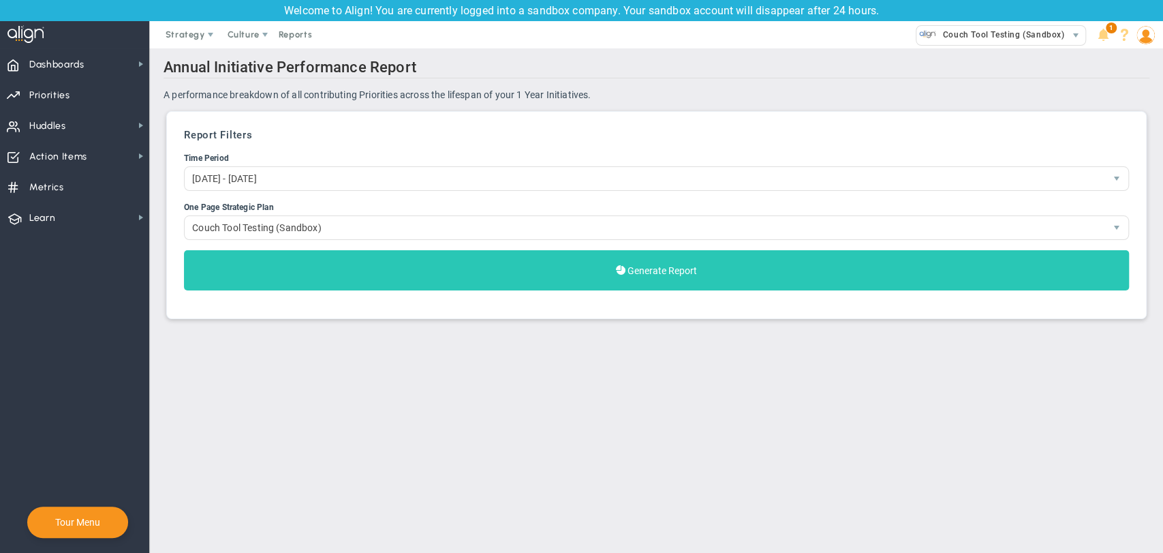
click at [427, 277] on button "Generate Report" at bounding box center [656, 270] width 945 height 40
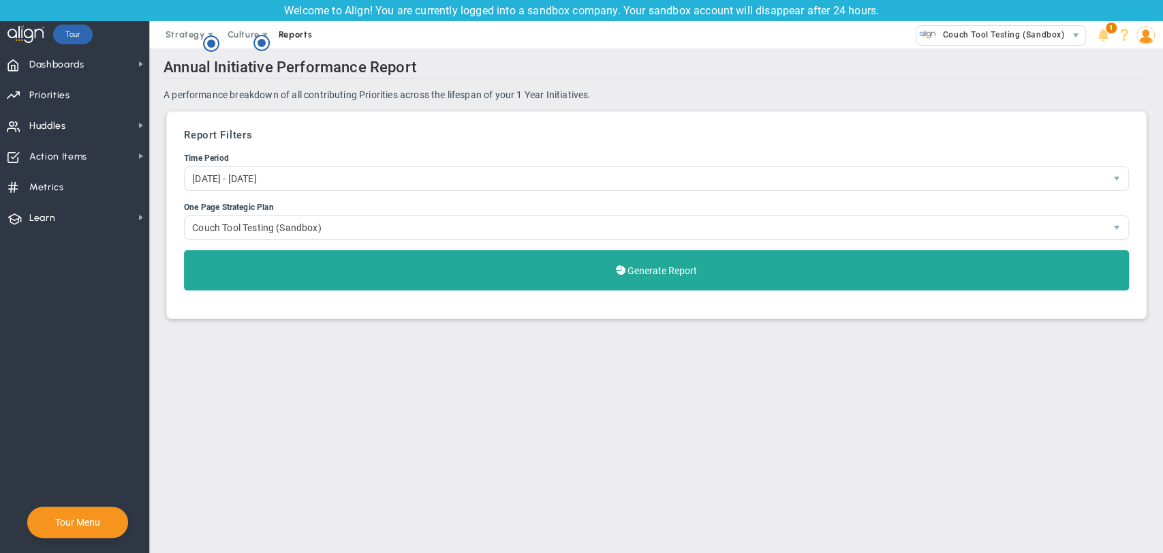
click at [305, 32] on span "Reports" at bounding box center [296, 34] width 48 height 27
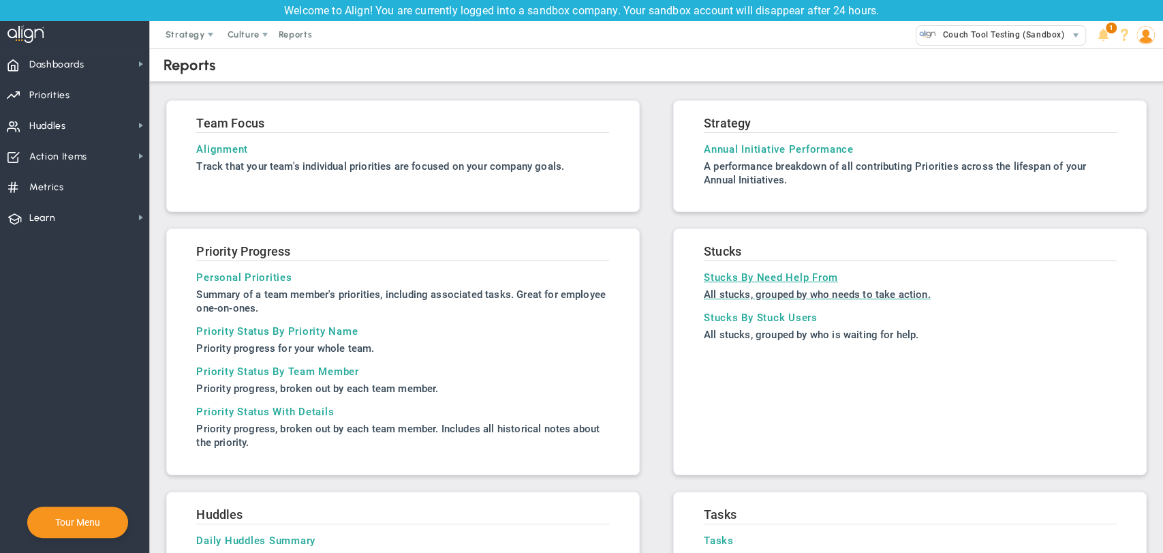
click at [732, 280] on h3 "Stucks By Need Help From" at bounding box center [910, 277] width 413 height 12
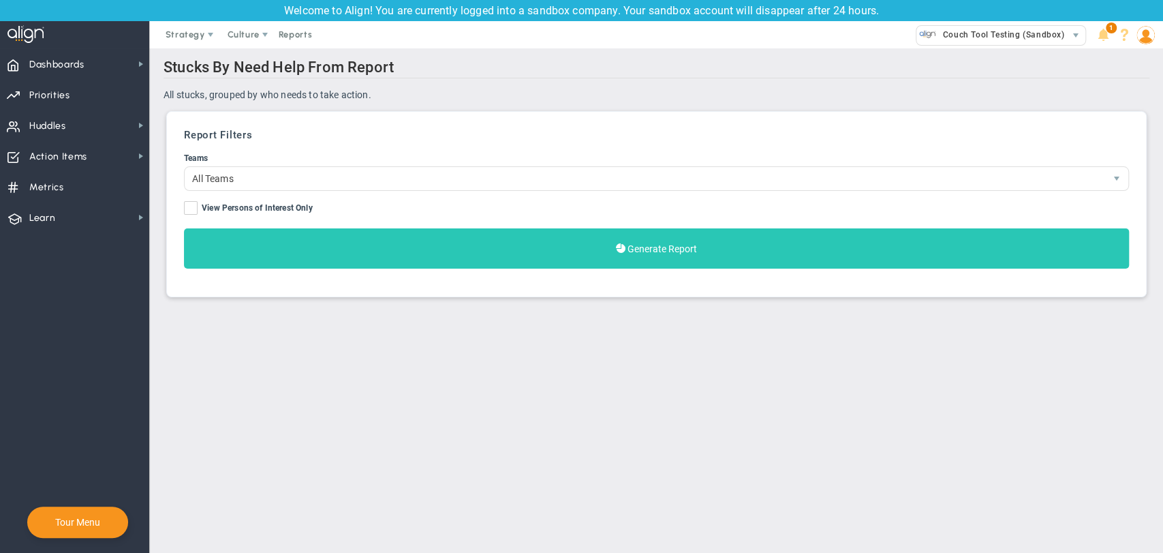
click at [569, 255] on button "Generate Report" at bounding box center [656, 248] width 945 height 40
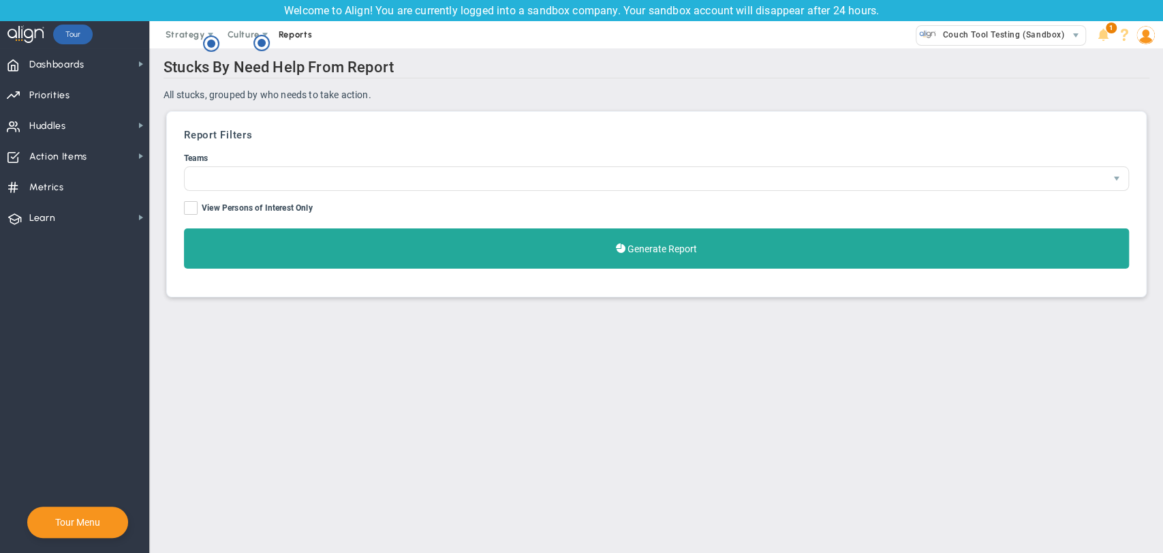
click at [307, 38] on span "Reports" at bounding box center [296, 34] width 48 height 27
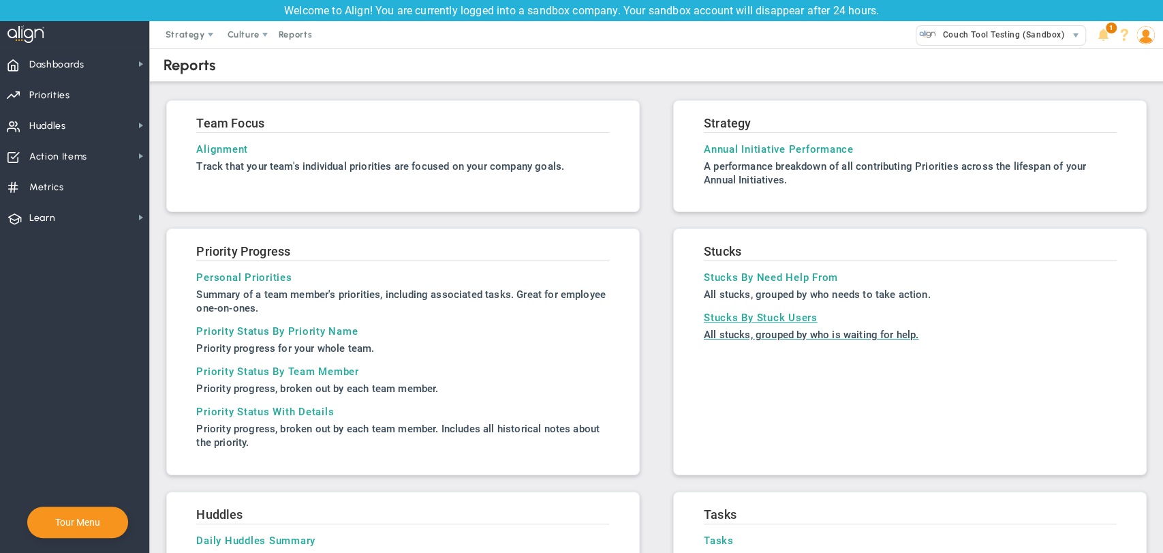
click at [758, 320] on h3 "Stucks By Stuck Users" at bounding box center [910, 317] width 413 height 12
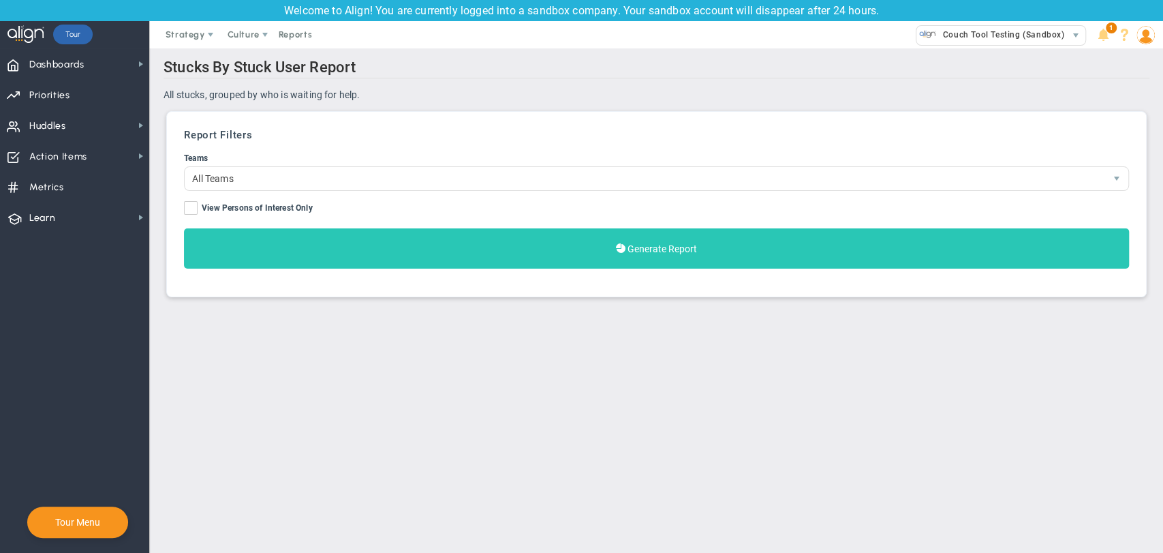
click at [649, 263] on button "Generate Report" at bounding box center [656, 248] width 945 height 40
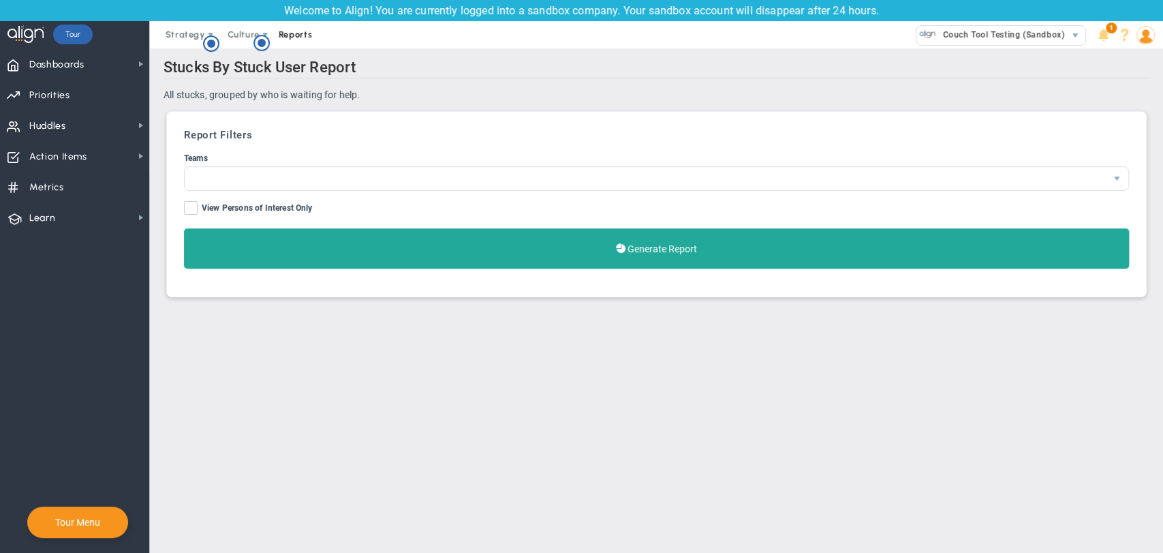
click at [286, 34] on span "Reports" at bounding box center [296, 34] width 48 height 27
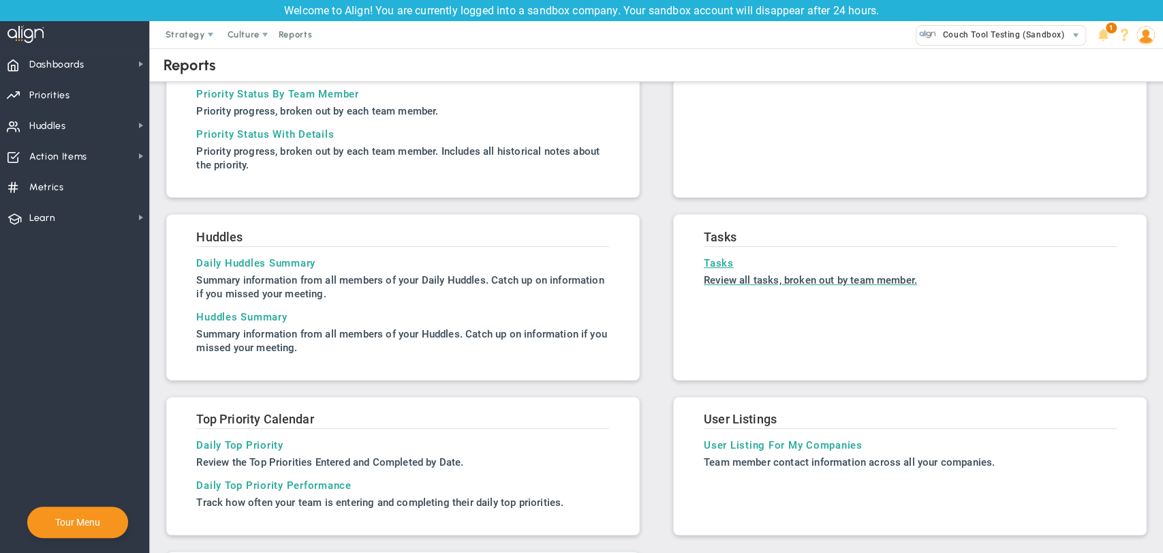
scroll to position [302, 0]
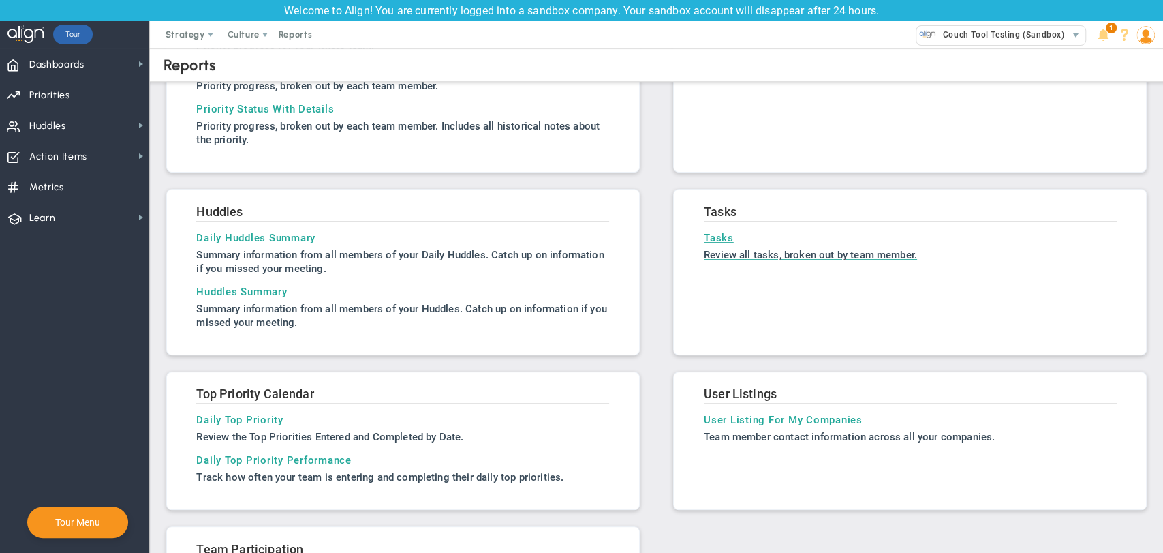
click at [719, 236] on h3 "Tasks" at bounding box center [910, 238] width 413 height 12
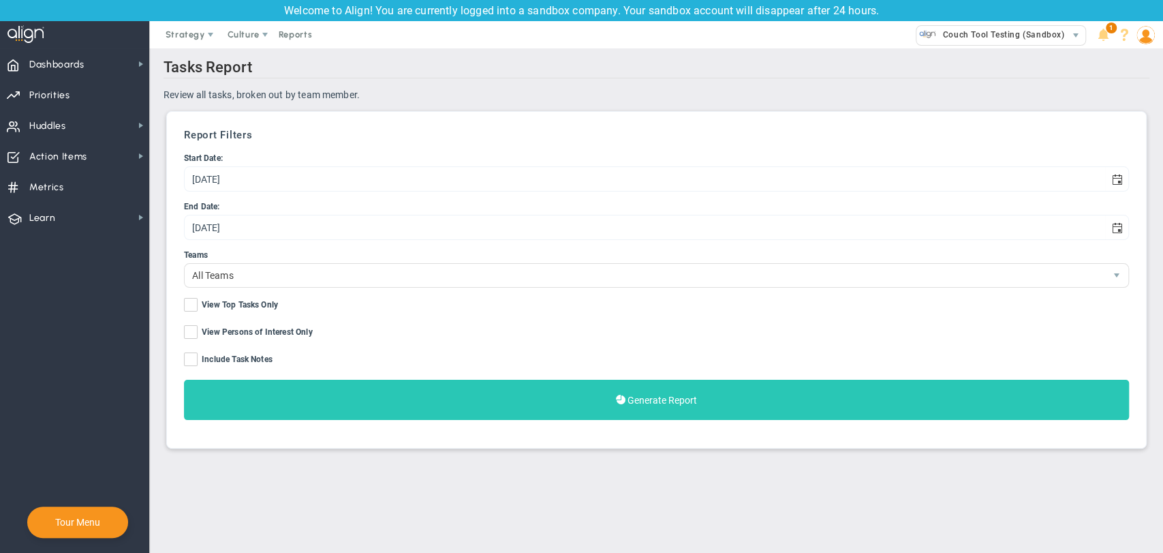
click at [377, 401] on button "Generate Report" at bounding box center [656, 399] width 945 height 40
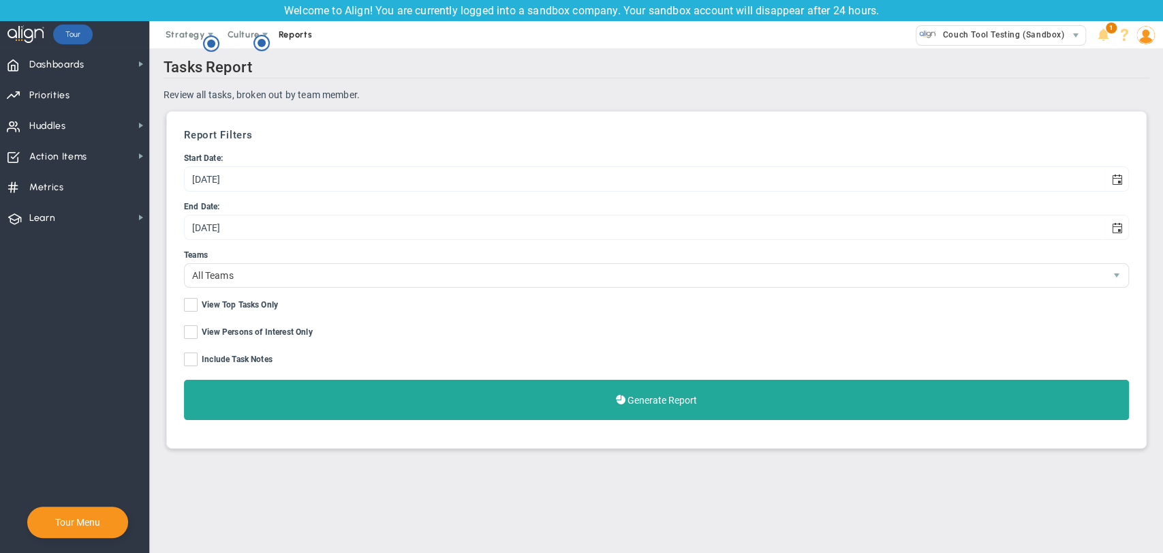
click at [296, 29] on span "Reports" at bounding box center [296, 34] width 48 height 27
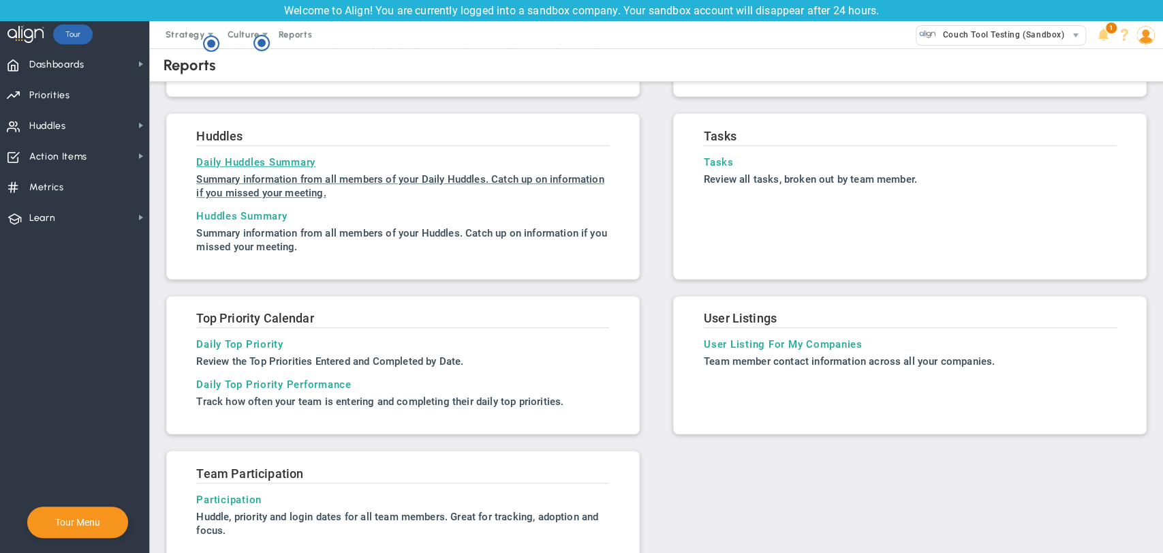
click at [238, 156] on h3 "Daily Huddles Summary" at bounding box center [402, 162] width 413 height 12
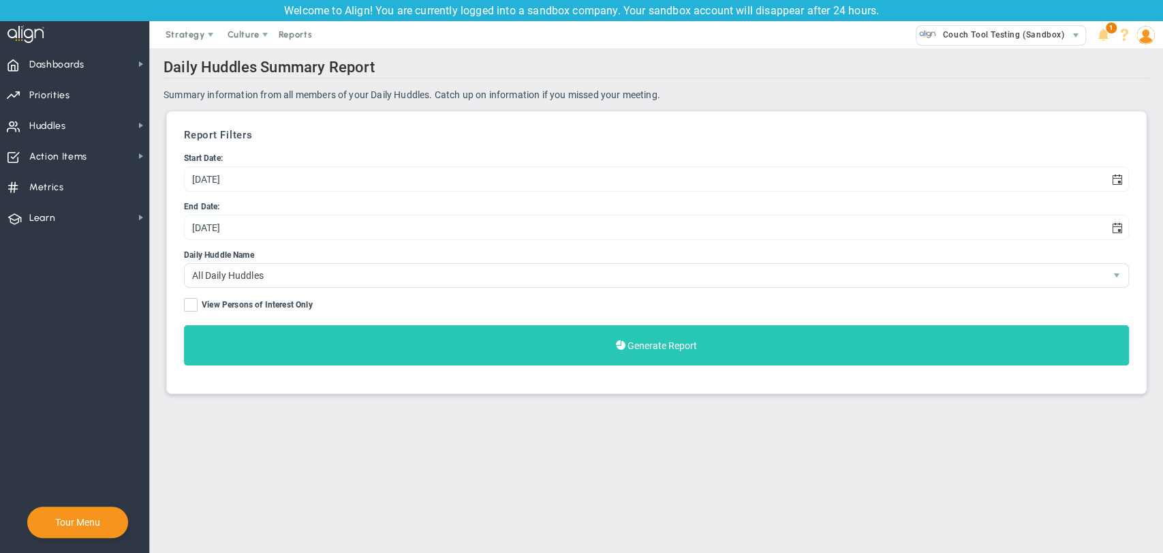
click at [672, 360] on button "Generate Report" at bounding box center [656, 345] width 945 height 40
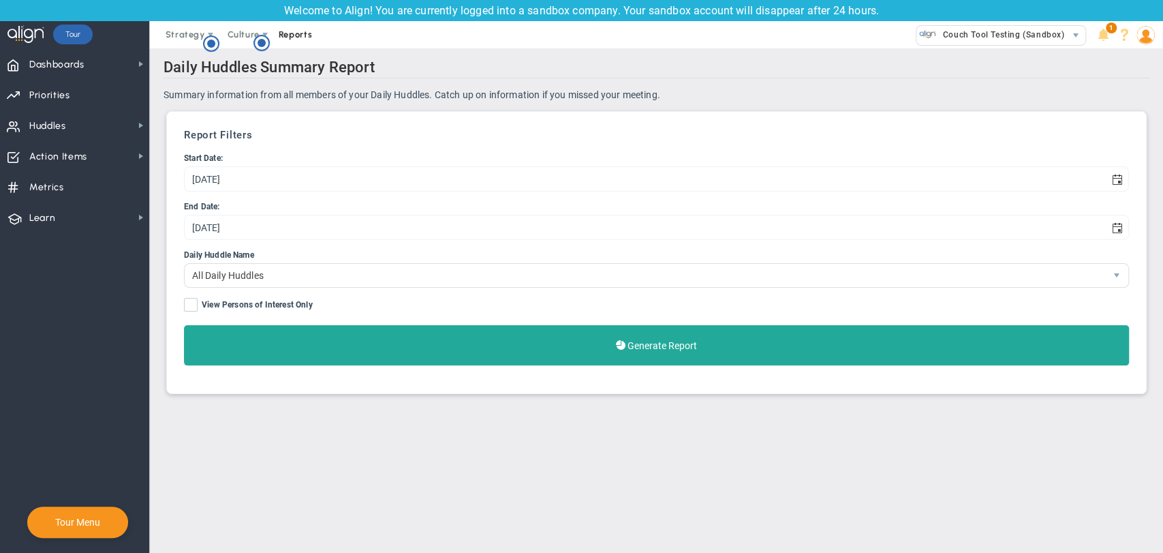
click at [295, 34] on span "Reports" at bounding box center [296, 34] width 48 height 27
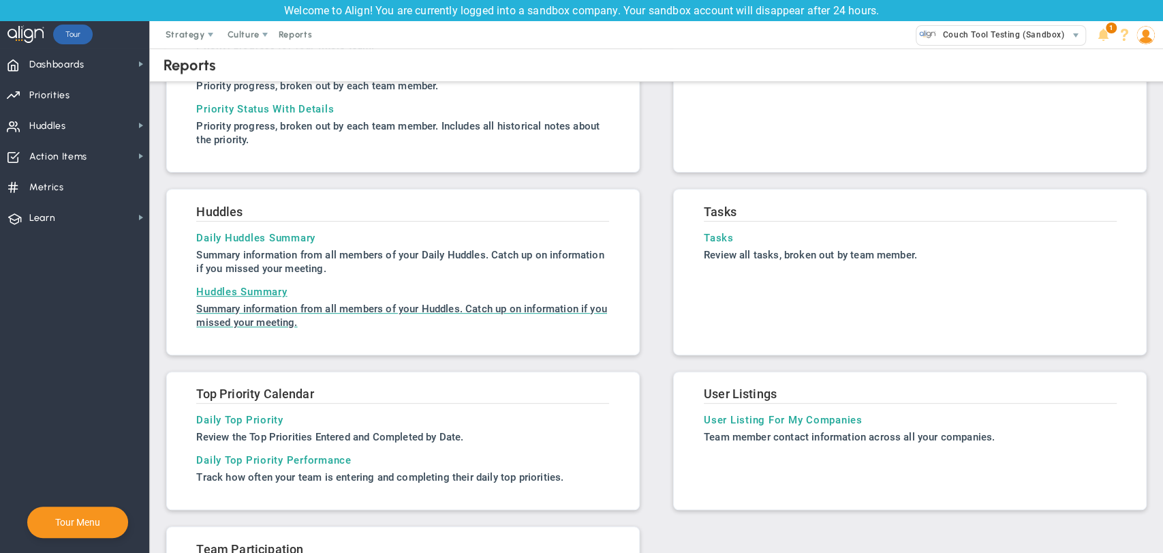
click at [266, 294] on h3 "Huddles Summary" at bounding box center [402, 291] width 413 height 12
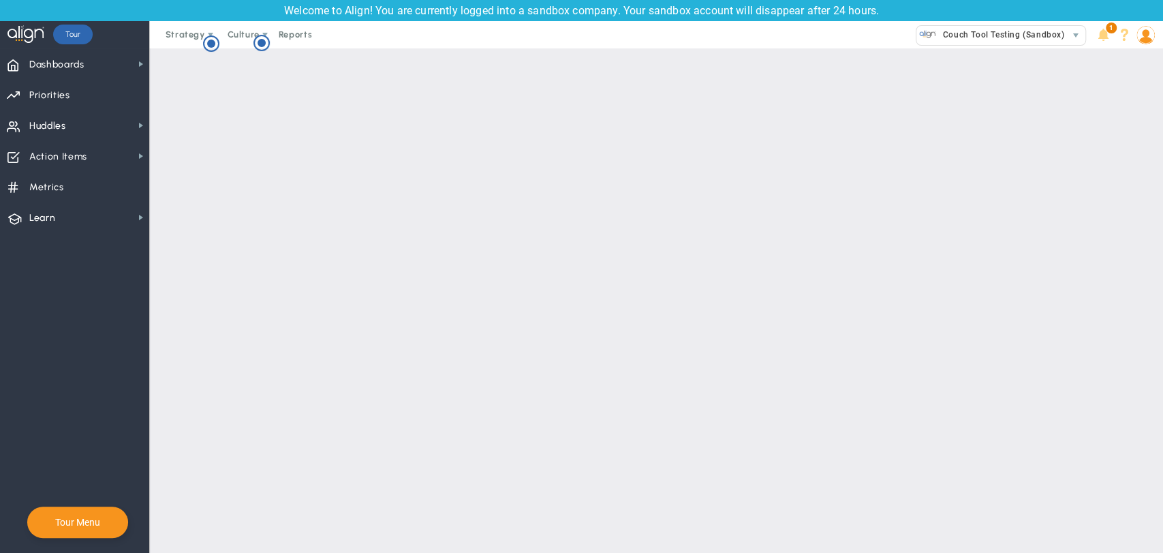
type input "8/12/2025"
type input "8/19/2025"
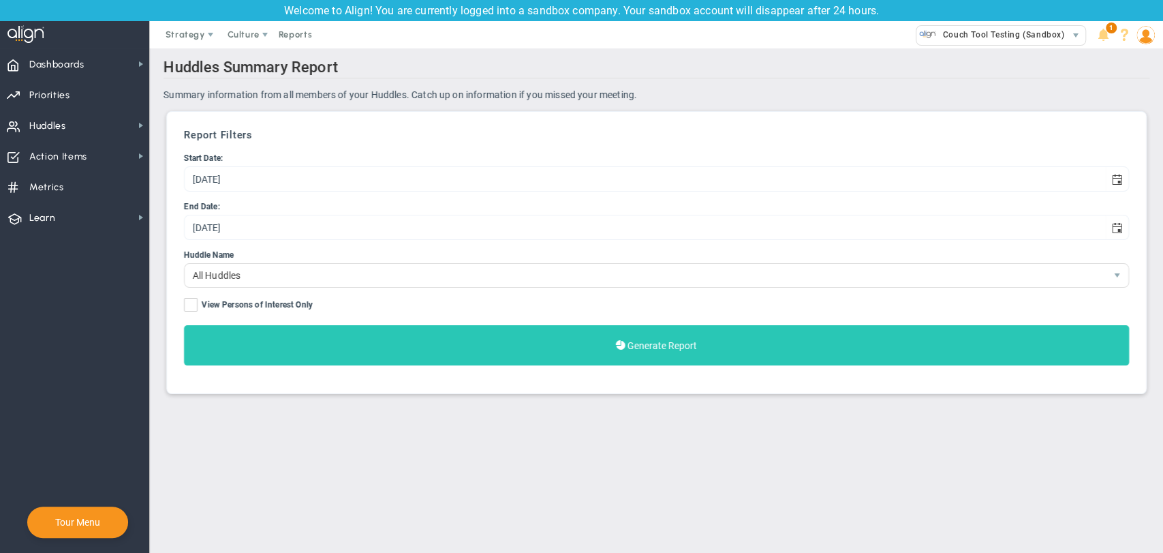
click at [516, 340] on button "Generate Report" at bounding box center [656, 345] width 945 height 40
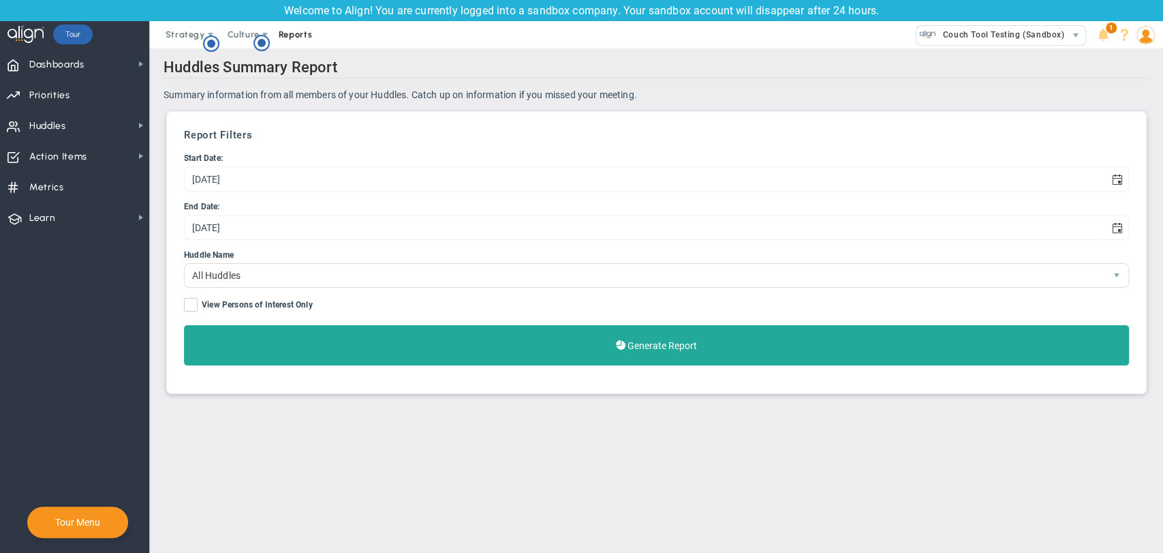
click at [301, 34] on span "Reports" at bounding box center [296, 34] width 48 height 27
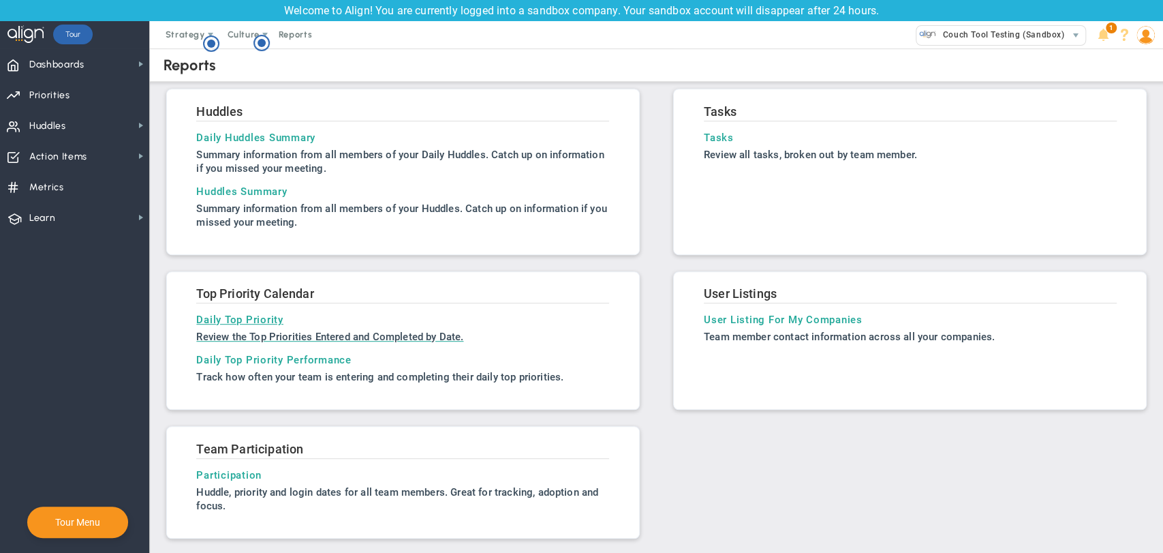
click at [211, 313] on h3 "Daily Top Priority" at bounding box center [402, 319] width 413 height 12
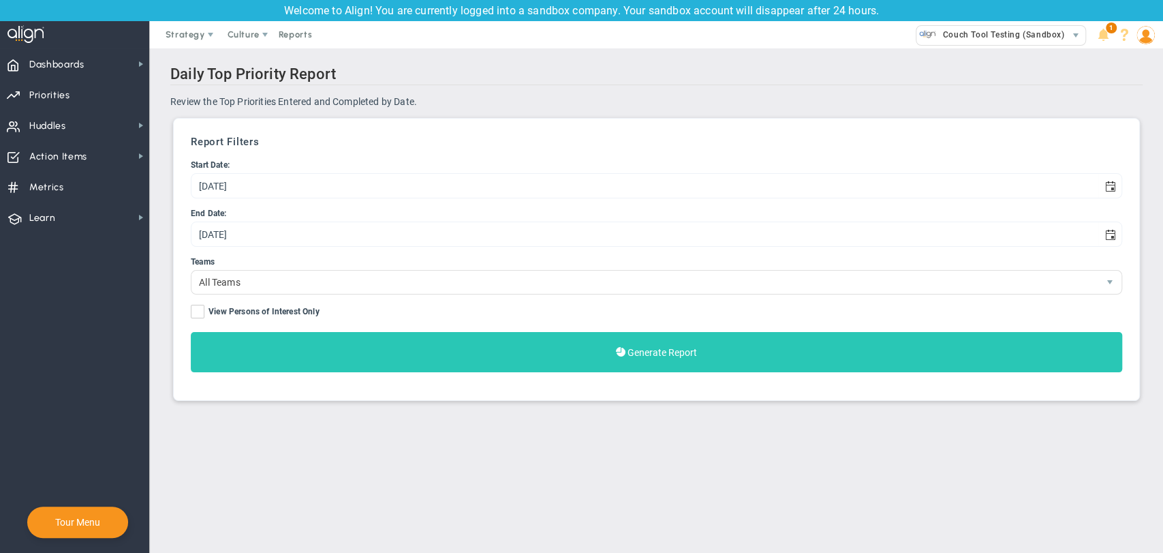
click at [277, 337] on button "Generate Report" at bounding box center [656, 352] width 931 height 40
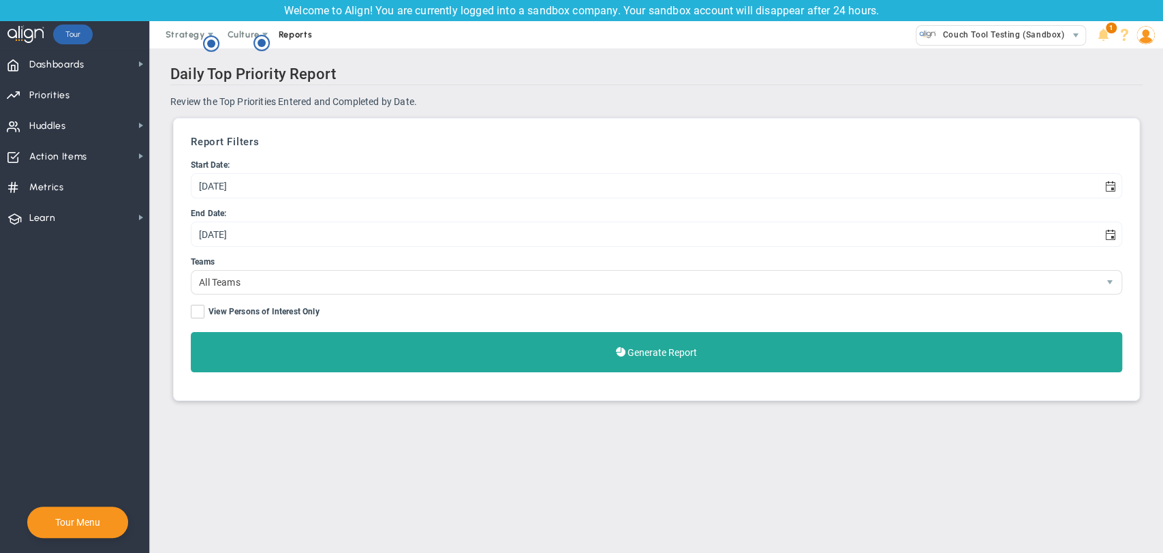
click at [302, 33] on span "Reports" at bounding box center [296, 34] width 48 height 27
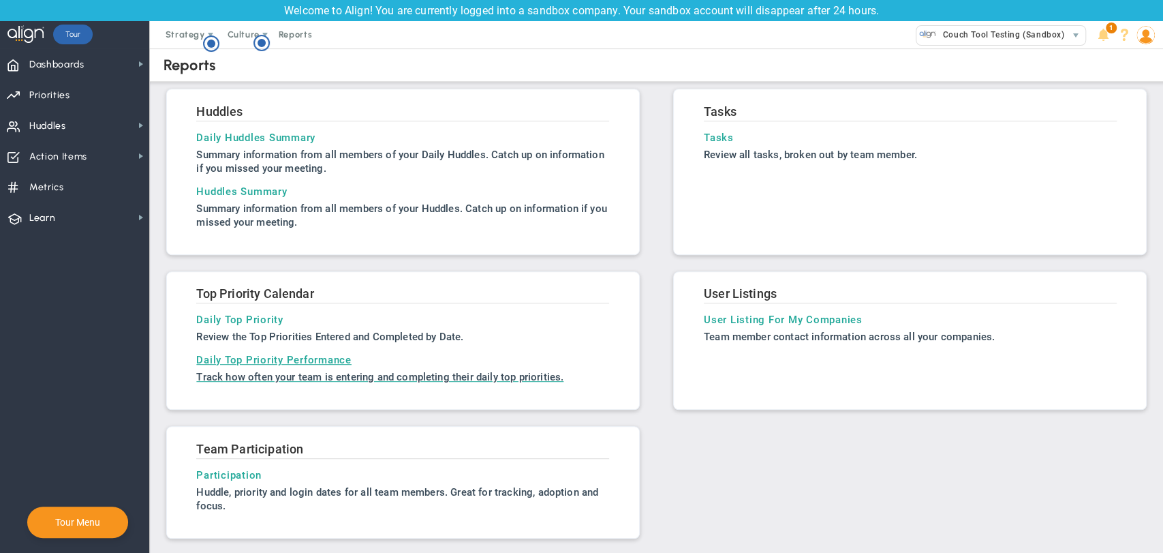
click at [322, 356] on h3 "Daily Top Priority Performance" at bounding box center [402, 360] width 413 height 12
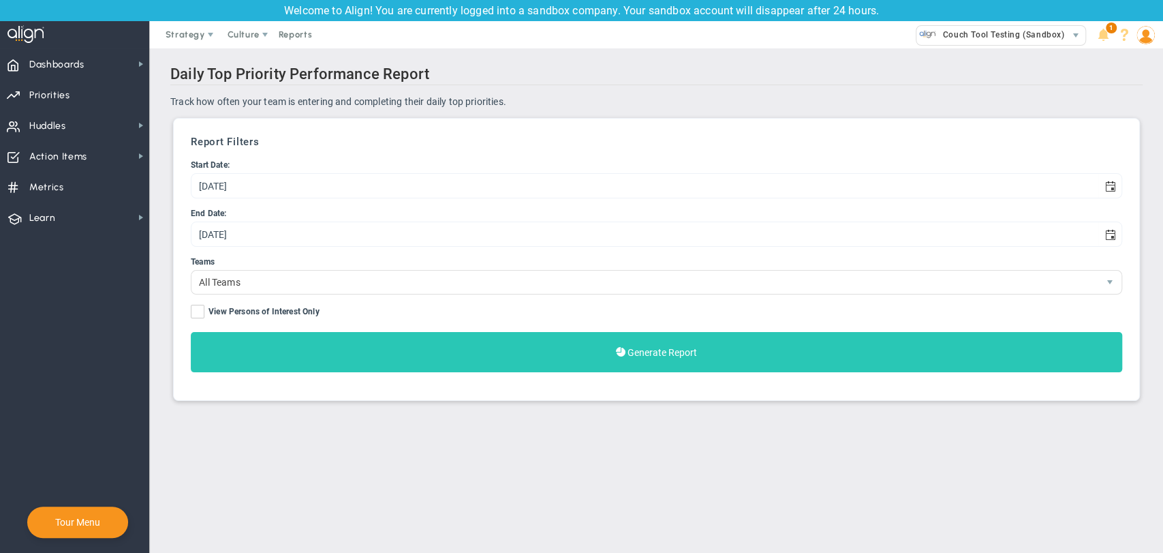
click at [329, 339] on button "Generate Report" at bounding box center [656, 352] width 931 height 40
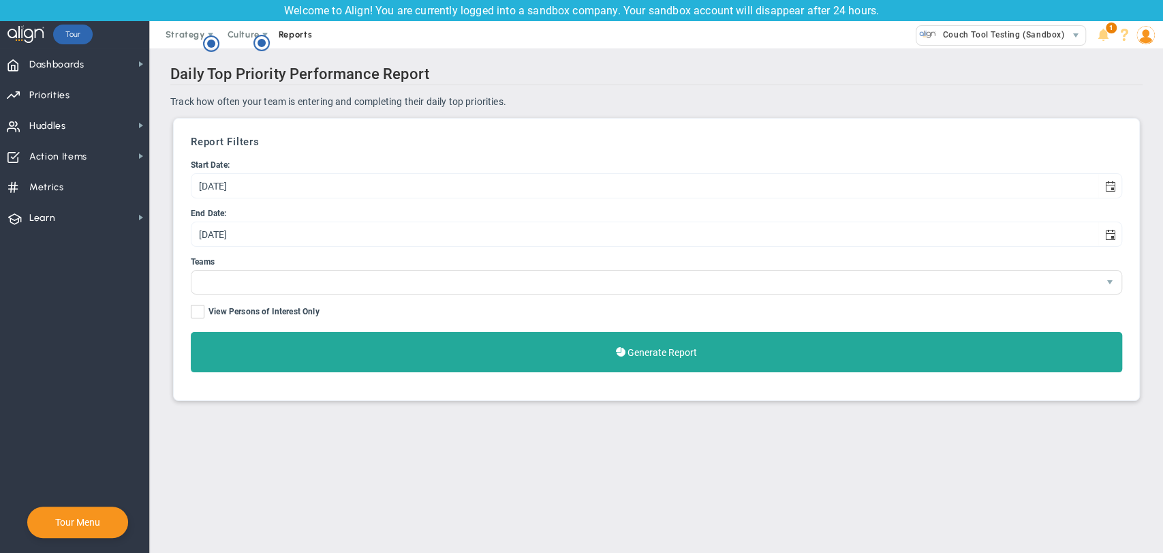
click at [289, 35] on span "Reports" at bounding box center [296, 34] width 48 height 27
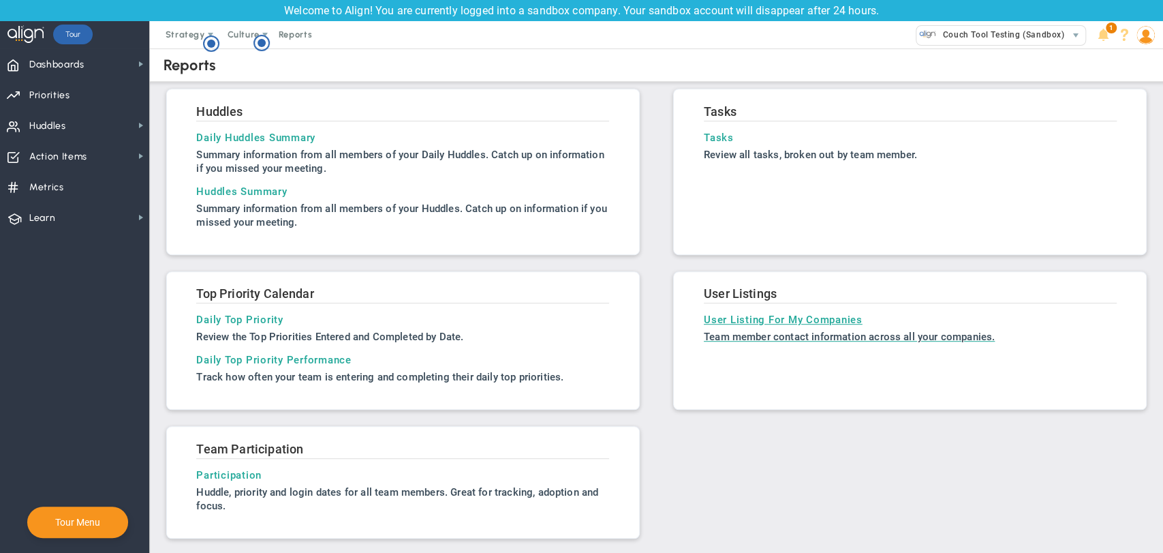
click at [745, 321] on h3 "User Listing For My Companies" at bounding box center [910, 319] width 413 height 12
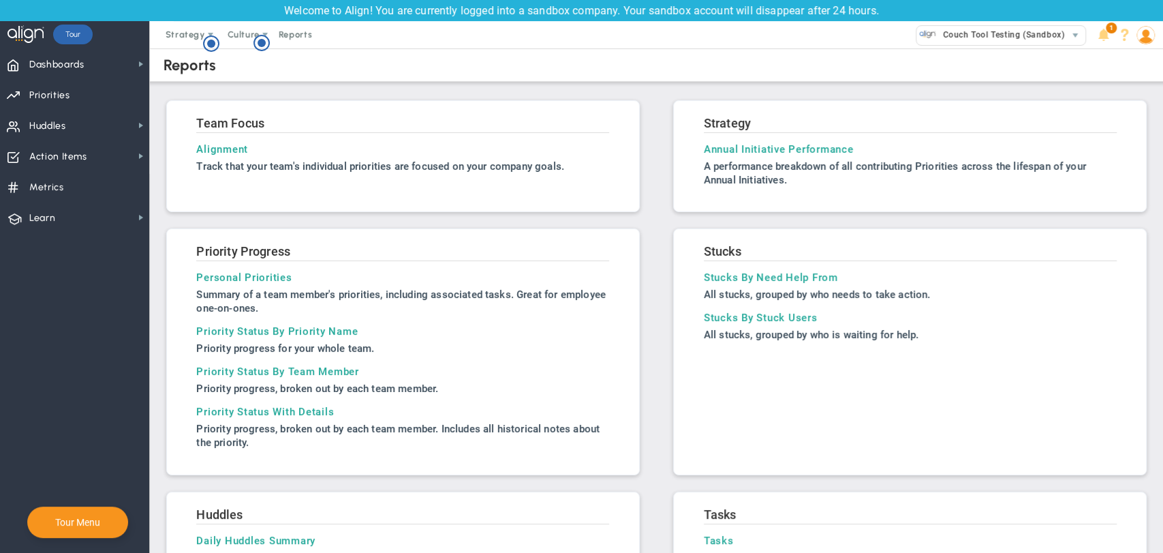
scroll to position [403, 0]
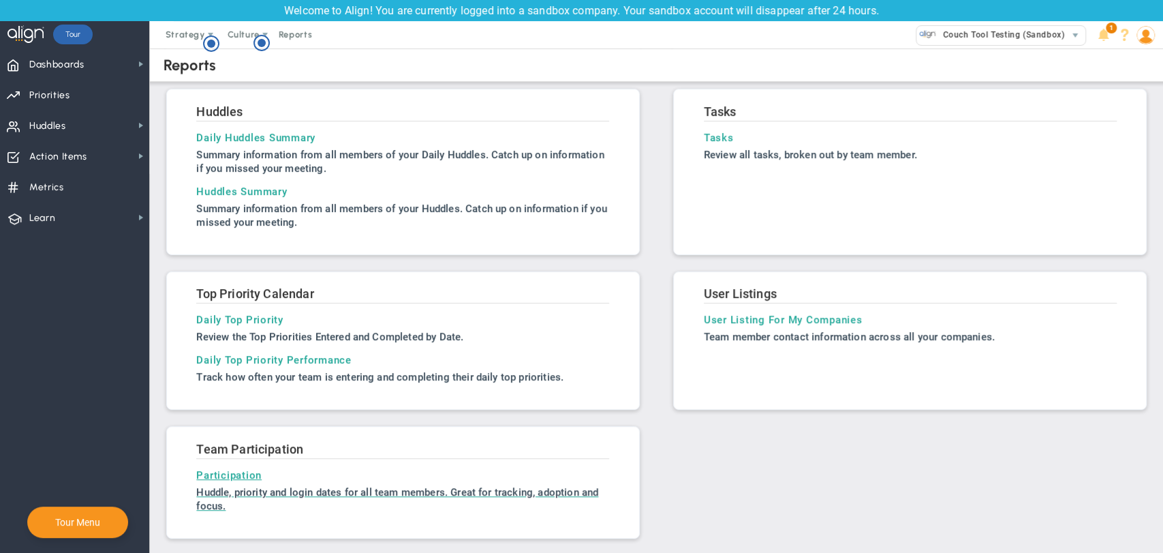
click at [245, 475] on h3 "Participation" at bounding box center [402, 475] width 413 height 12
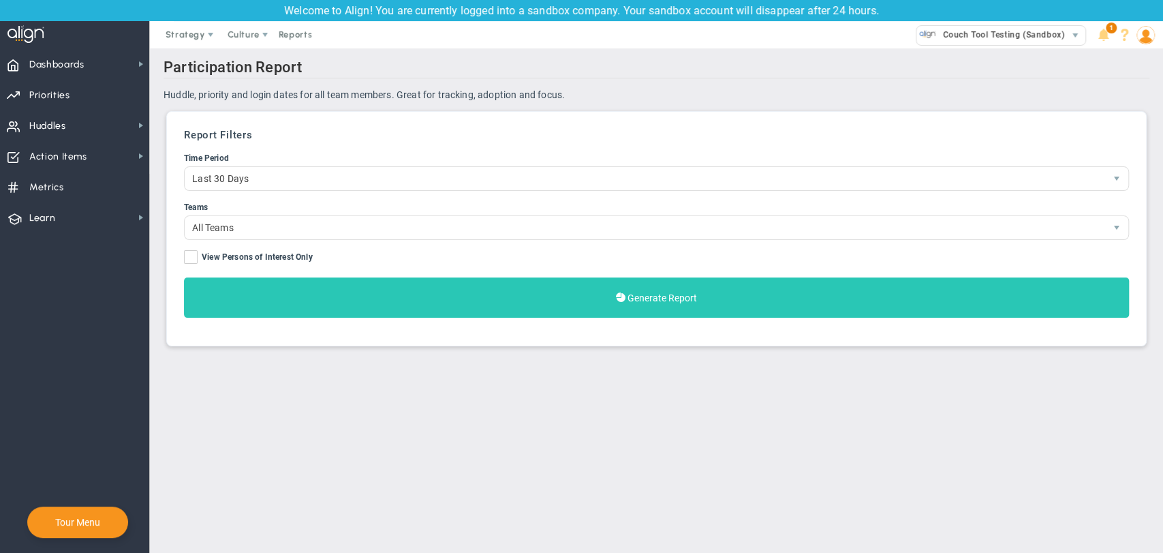
click at [296, 288] on button "Generate Report" at bounding box center [656, 297] width 945 height 40
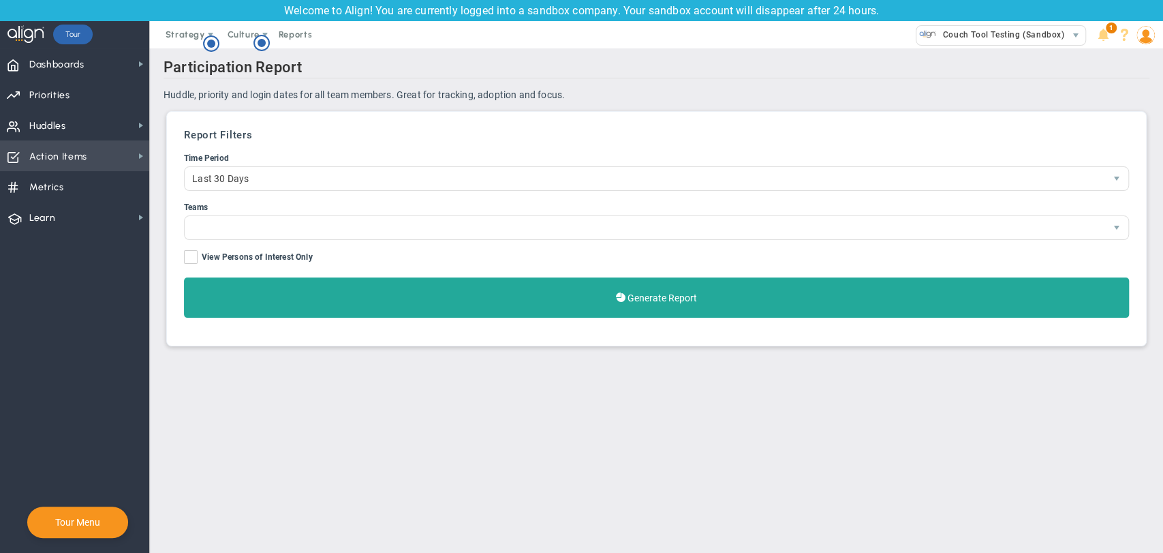
click at [81, 151] on span "Action Items" at bounding box center [58, 156] width 58 height 29
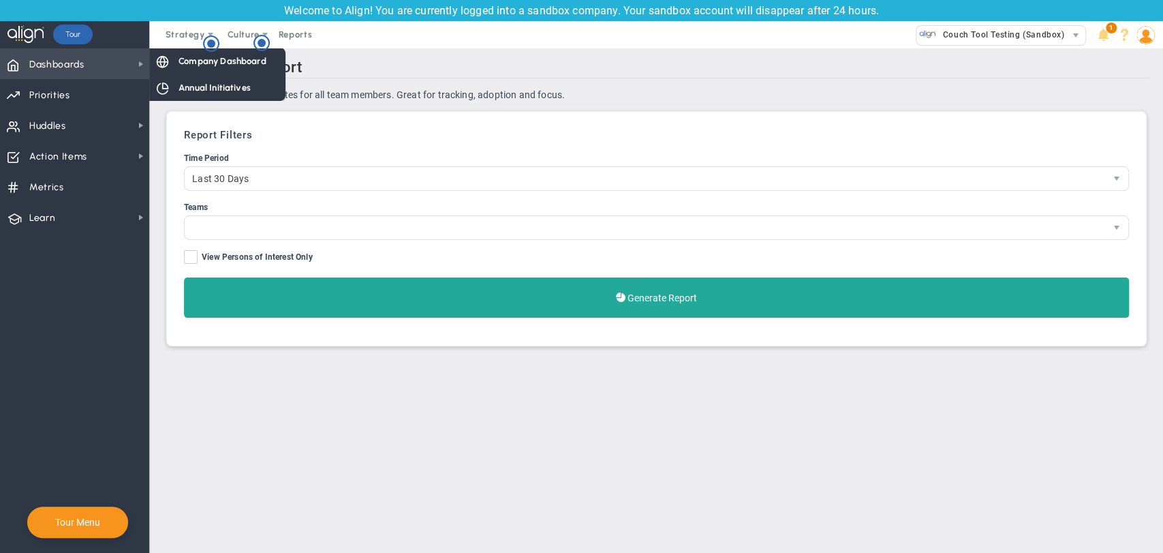
click at [87, 65] on span "Dashboards Dashboards" at bounding box center [74, 63] width 149 height 31
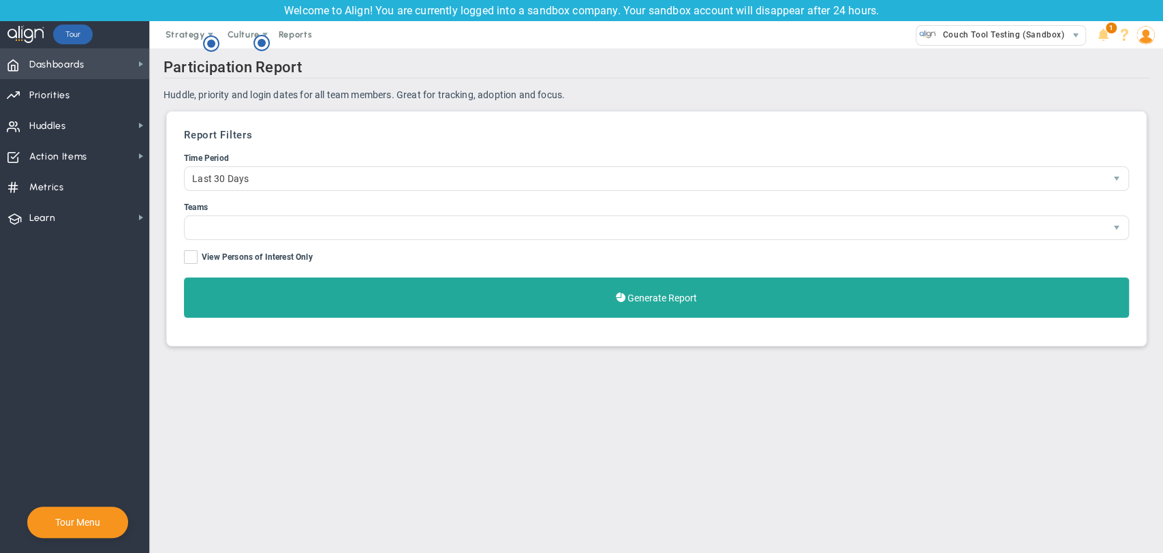
click at [119, 66] on span "Dashboards Dashboards" at bounding box center [74, 63] width 149 height 31
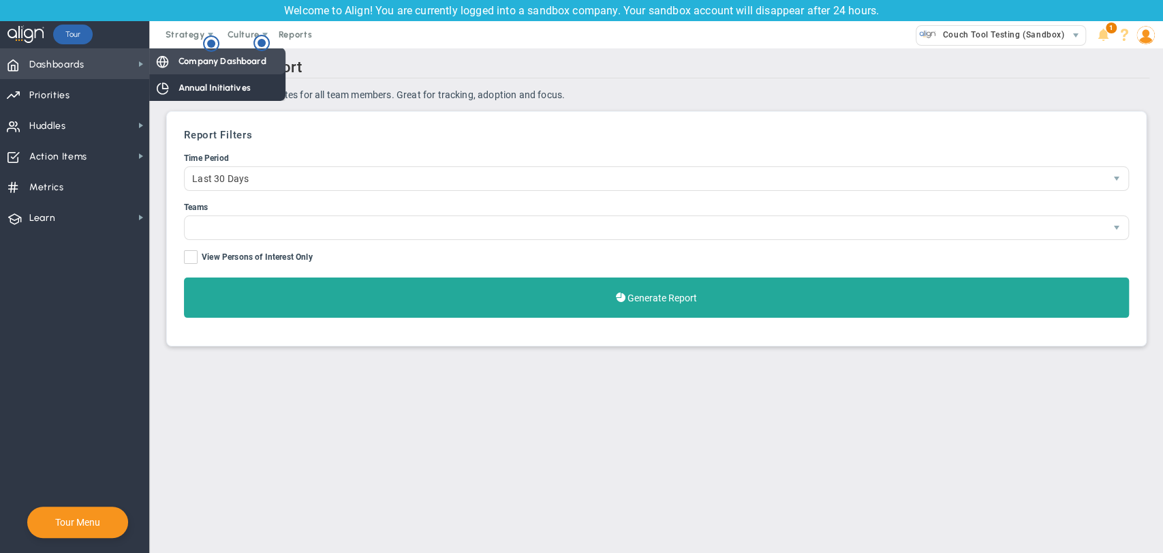
click at [186, 64] on span "Company Dashboard" at bounding box center [222, 61] width 88 height 13
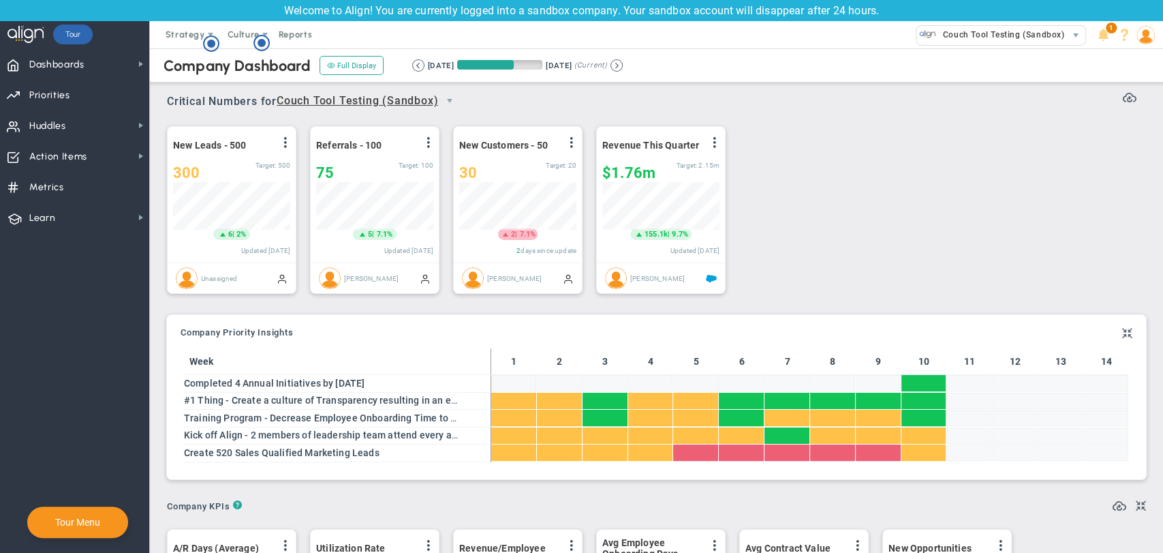
click at [717, 136] on div "View Historical Graph Edit Make "No Change" Update Add Past Update" at bounding box center [714, 145] width 11 height 18
click at [713, 143] on span at bounding box center [714, 142] width 11 height 11
click at [704, 154] on span "View Historical Graph" at bounding box center [676, 153] width 87 height 10
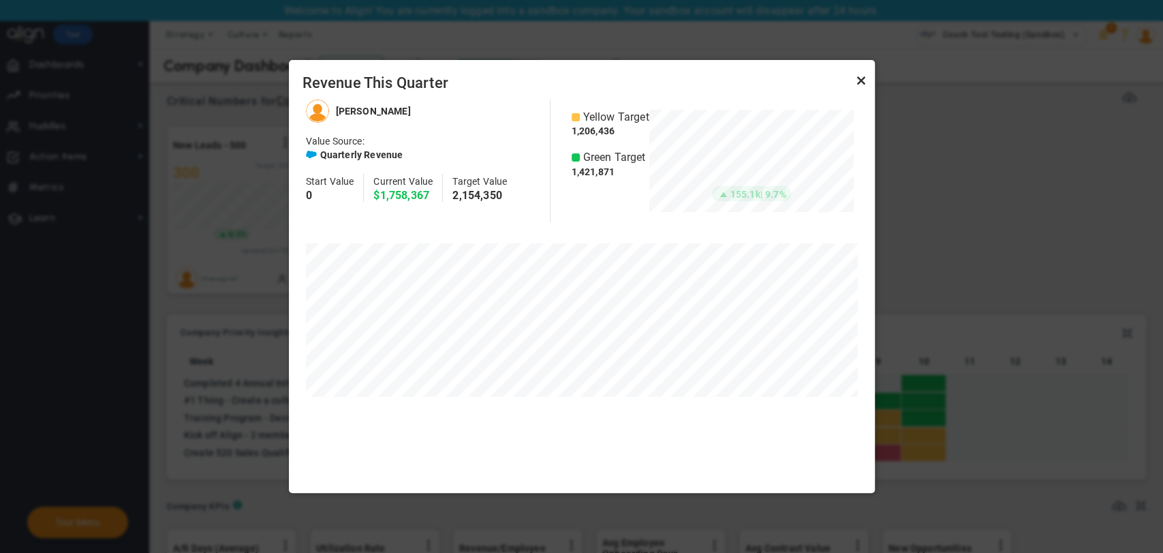
click at [861, 83] on link "Close" at bounding box center [861, 80] width 16 height 16
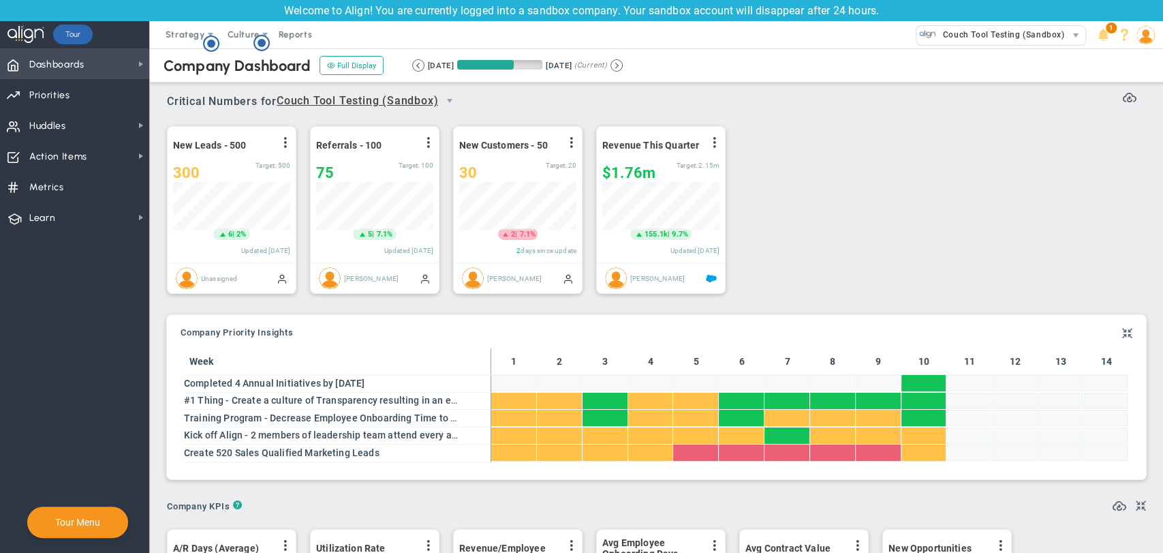
click at [116, 67] on span "Dashboards Dashboards" at bounding box center [74, 63] width 149 height 31
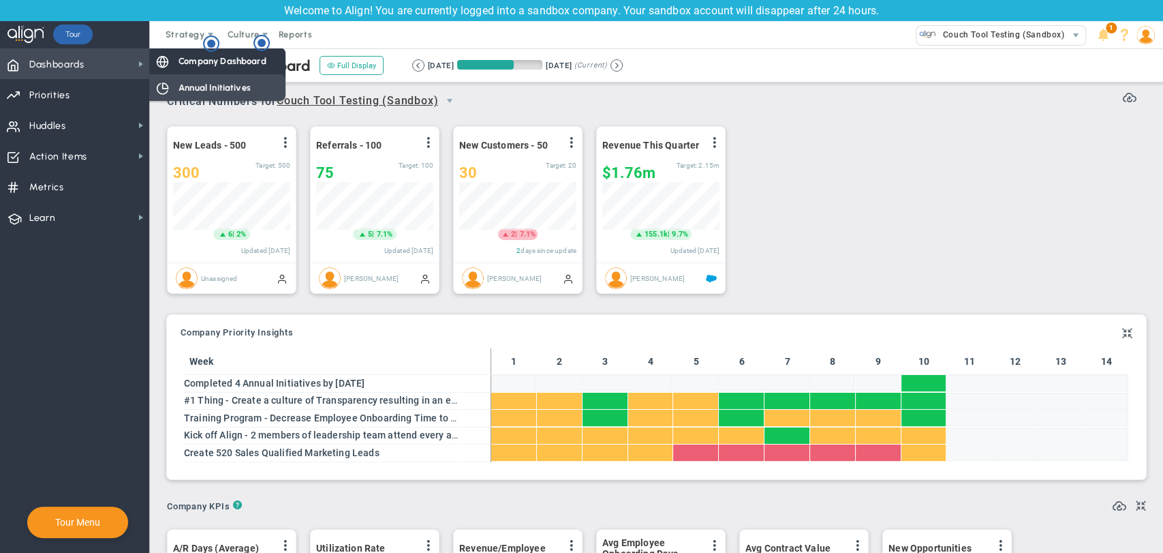
click at [189, 93] on span "Annual Initiatives" at bounding box center [214, 87] width 72 height 13
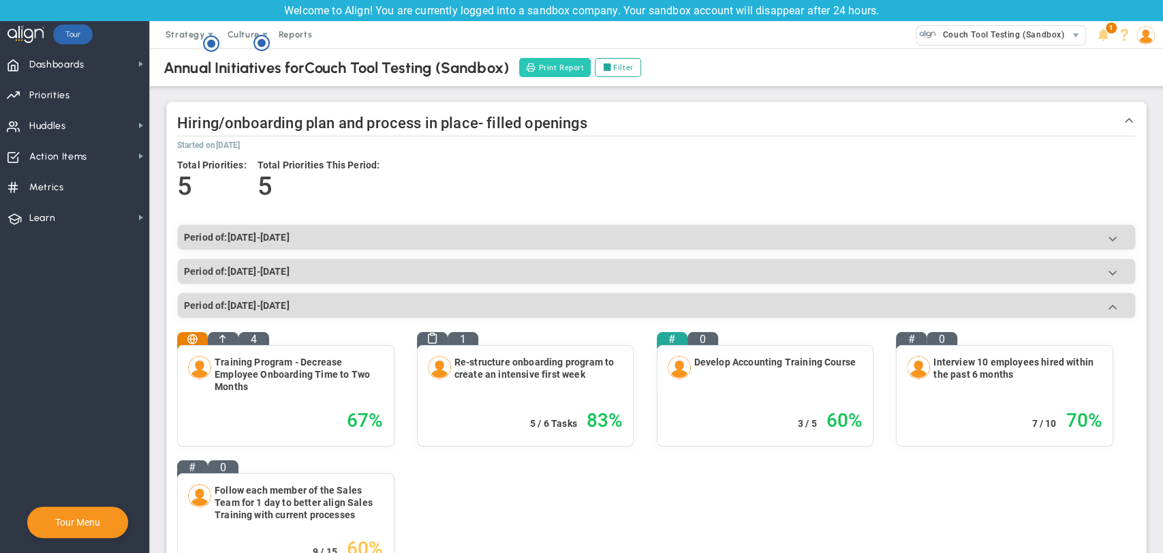
click at [583, 66] on button "Print Report" at bounding box center [555, 67] width 72 height 19
click at [93, 69] on span "Dashboards Dashboards" at bounding box center [74, 63] width 149 height 31
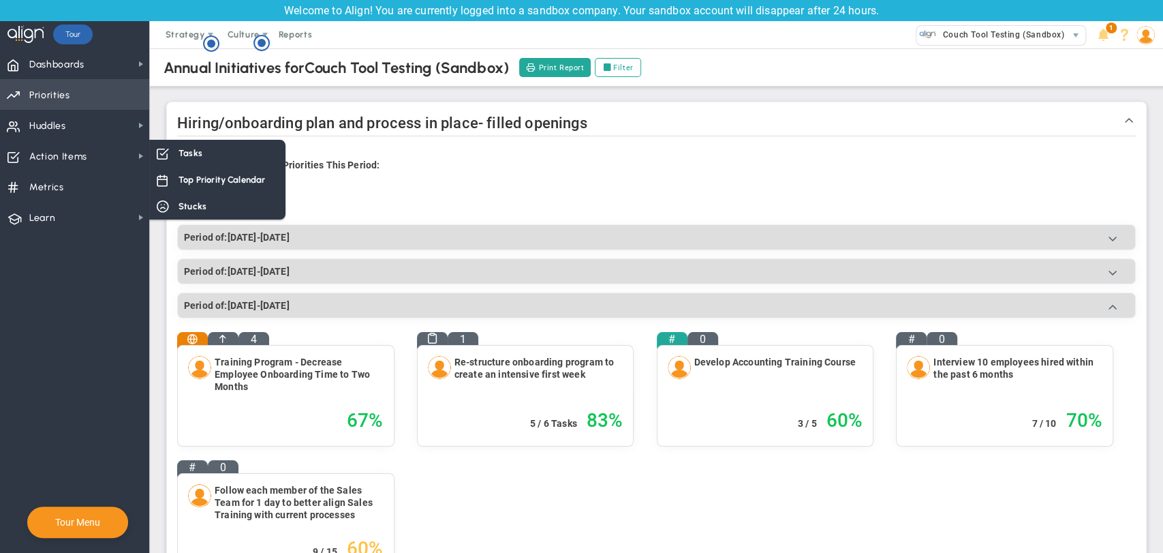
click at [91, 91] on span "Priorities OKR Tree Priorities OKRs" at bounding box center [74, 94] width 149 height 31
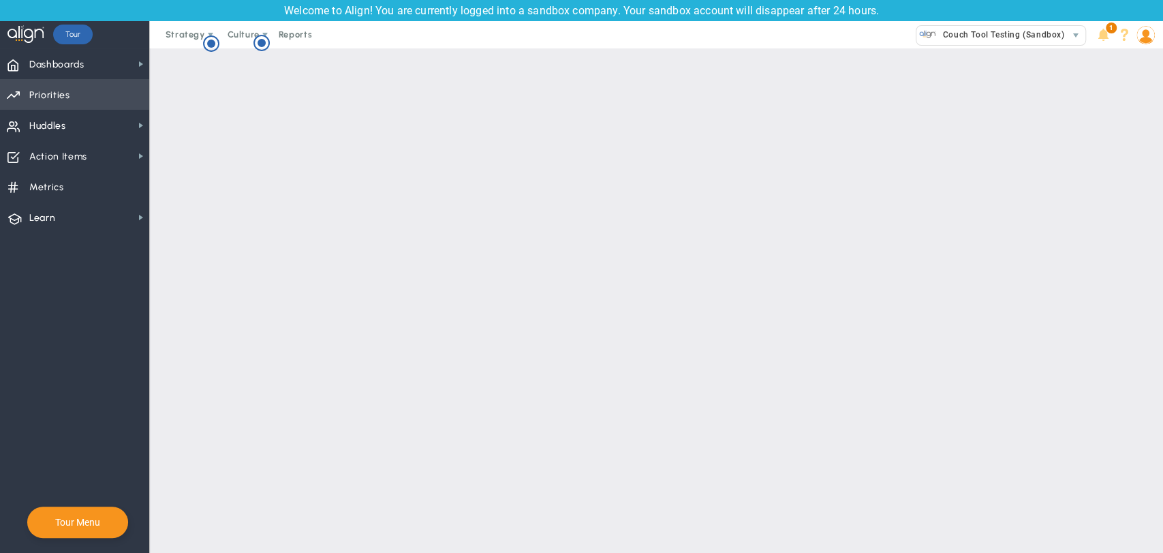
checkbox input "false"
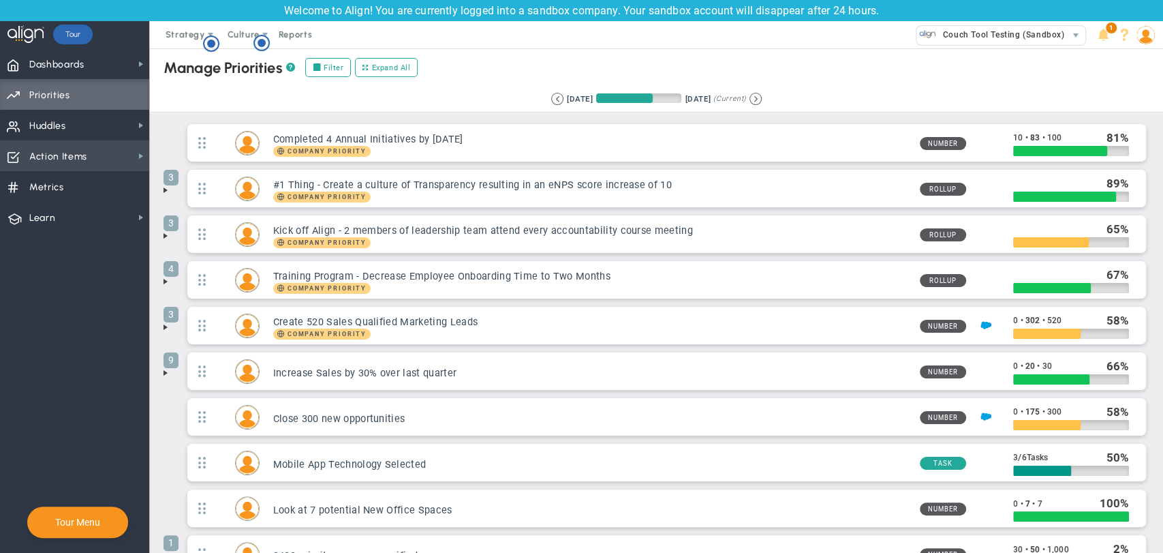
click at [65, 159] on span "Action Items" at bounding box center [58, 156] width 58 height 29
click at [68, 186] on span "Metrics Metrics" at bounding box center [74, 186] width 149 height 31
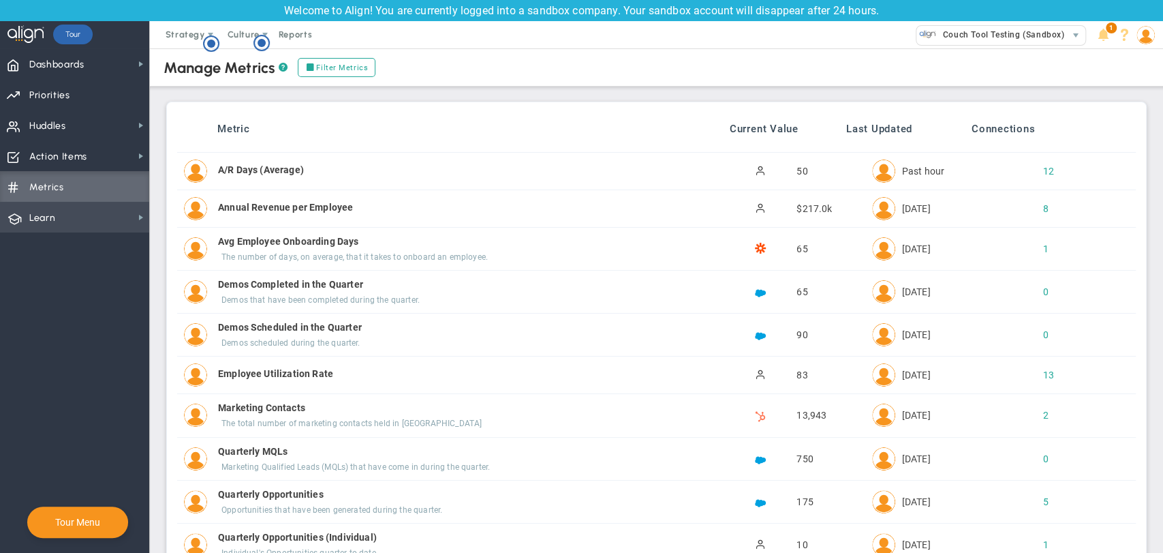
click at [111, 226] on span "Learn Learn" at bounding box center [74, 217] width 149 height 31
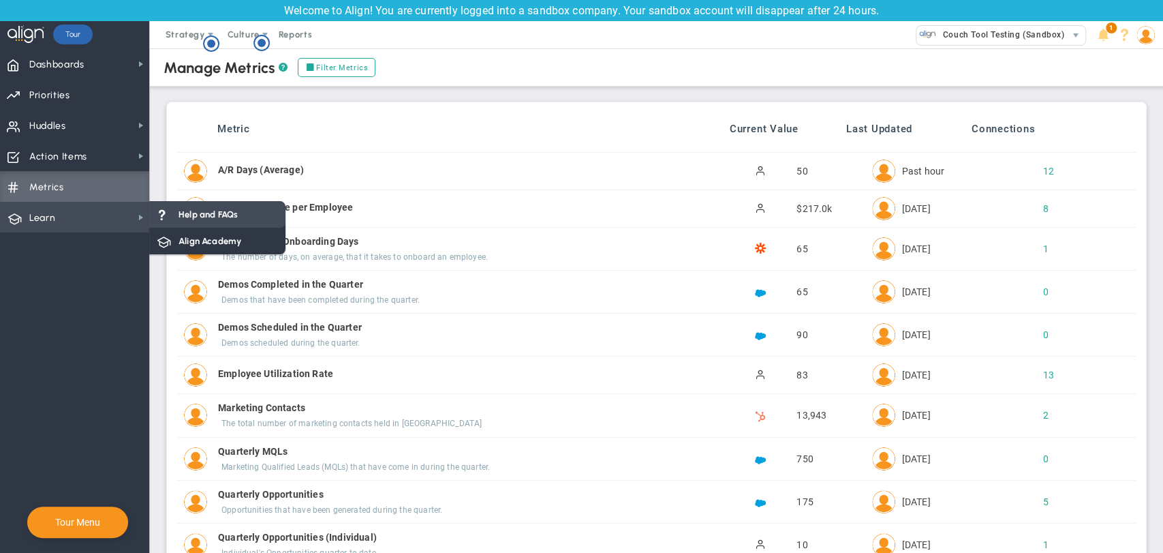
click at [193, 211] on span "Help and FAQs" at bounding box center [207, 214] width 59 height 13
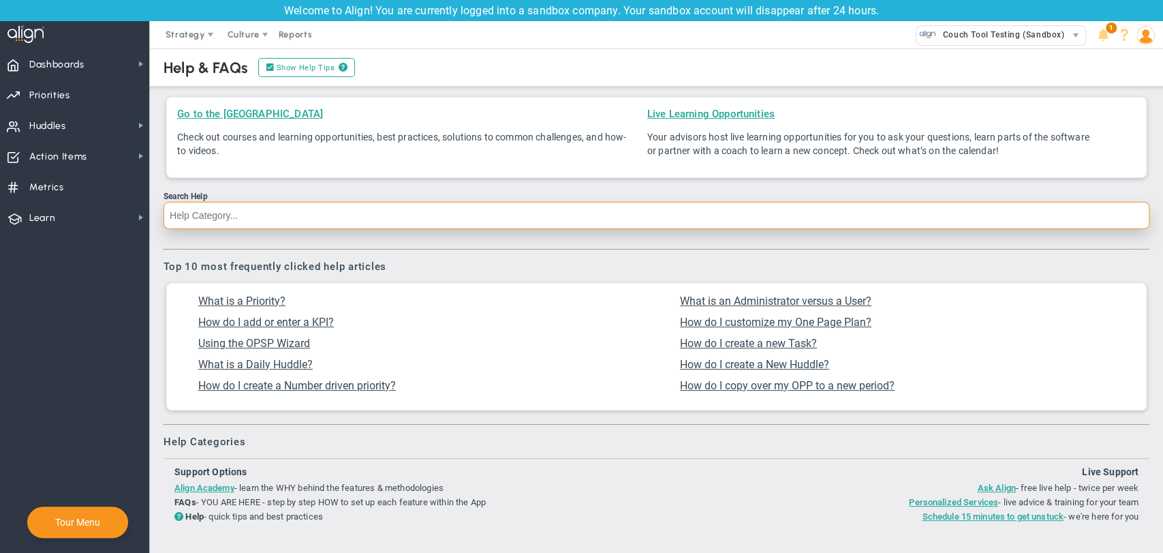
click at [298, 220] on input "Search Help" at bounding box center [657, 215] width 986 height 27
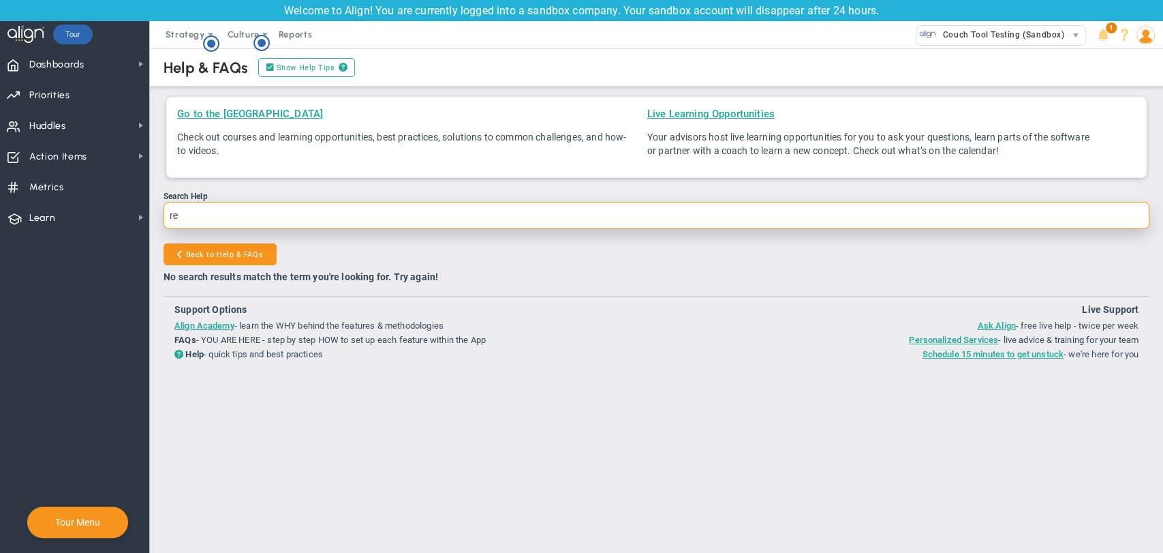
type input "r"
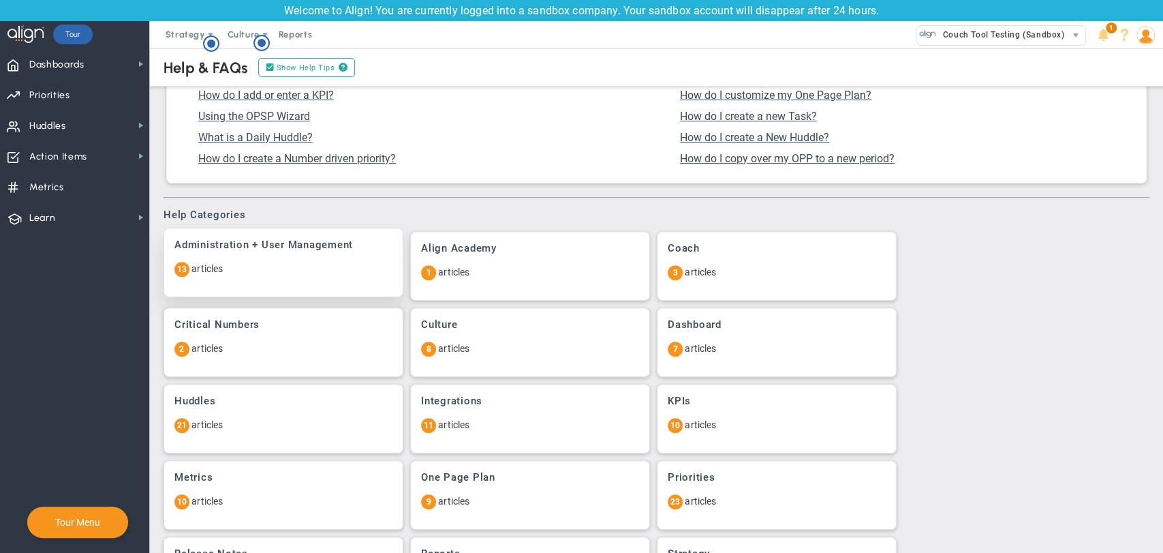
click at [251, 249] on h3 "Administration + User Management" at bounding box center [283, 244] width 218 height 13
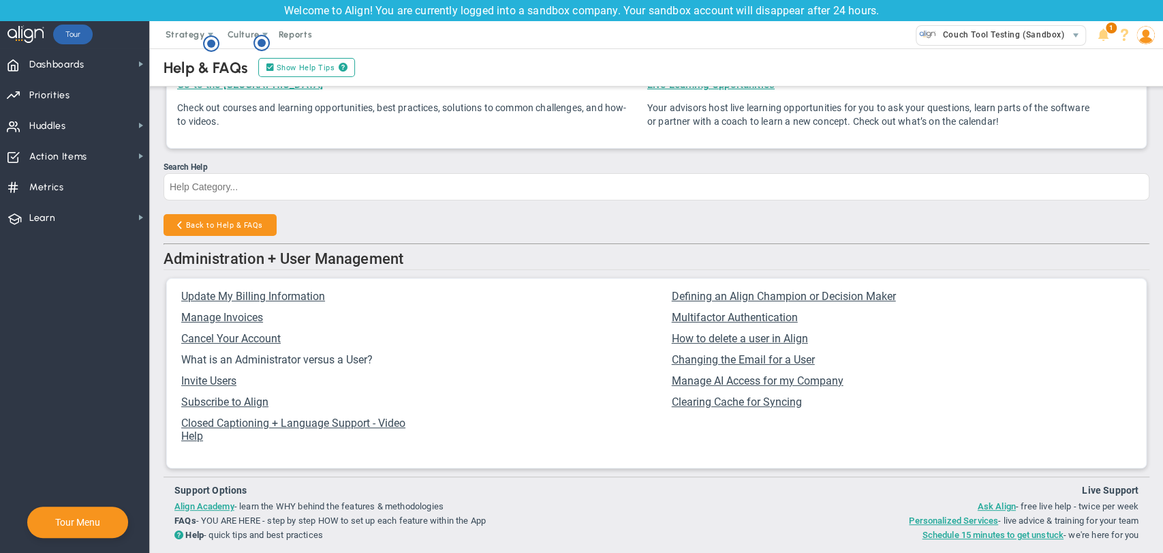
click at [343, 356] on span "What is an Administrator versus a User?" at bounding box center [276, 359] width 191 height 13
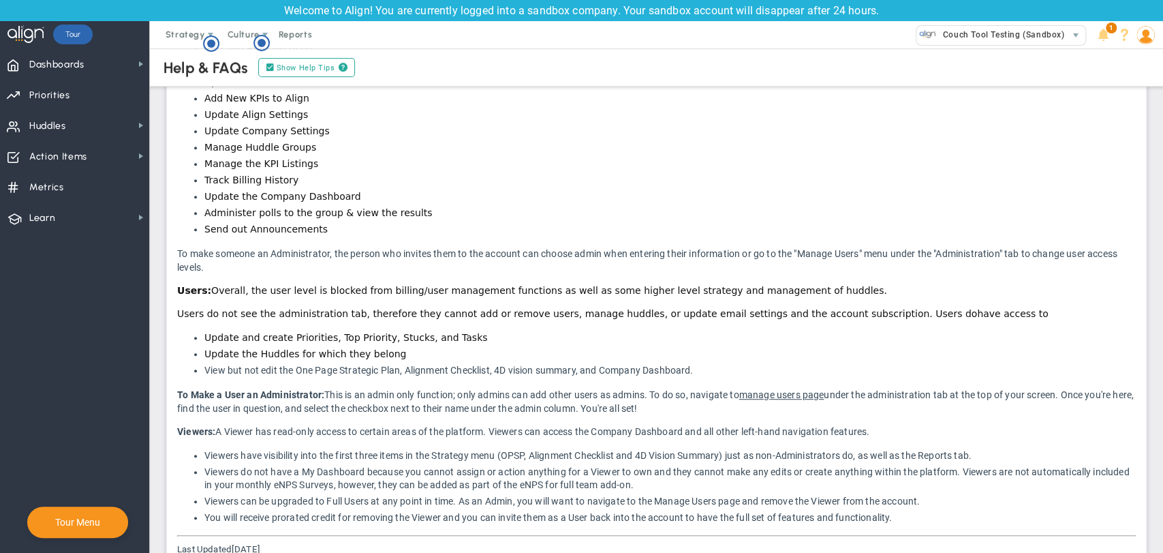
scroll to position [454, 0]
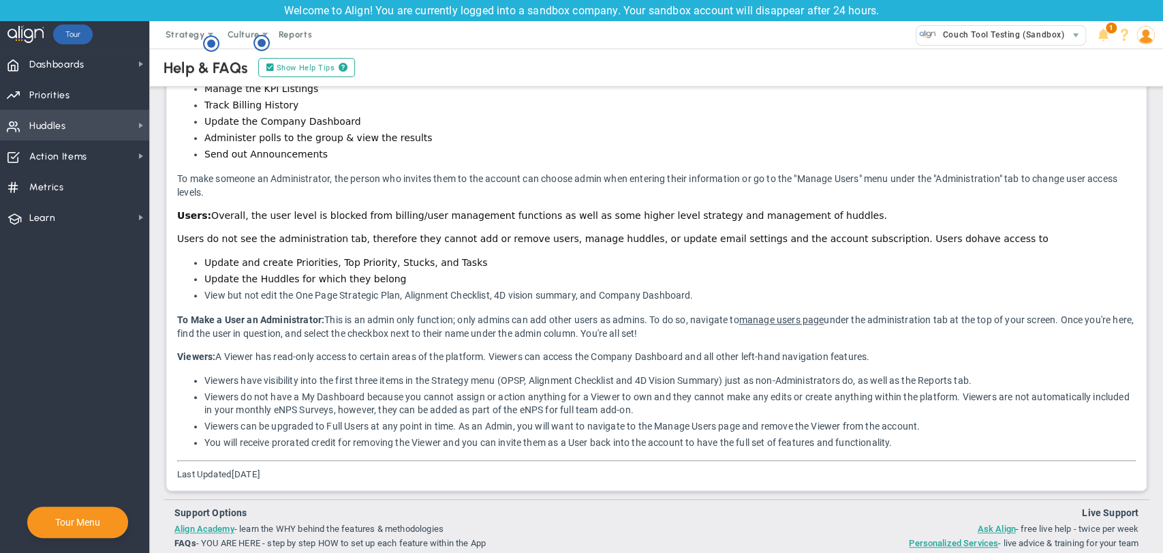
click at [64, 133] on span "Huddles" at bounding box center [47, 126] width 37 height 29
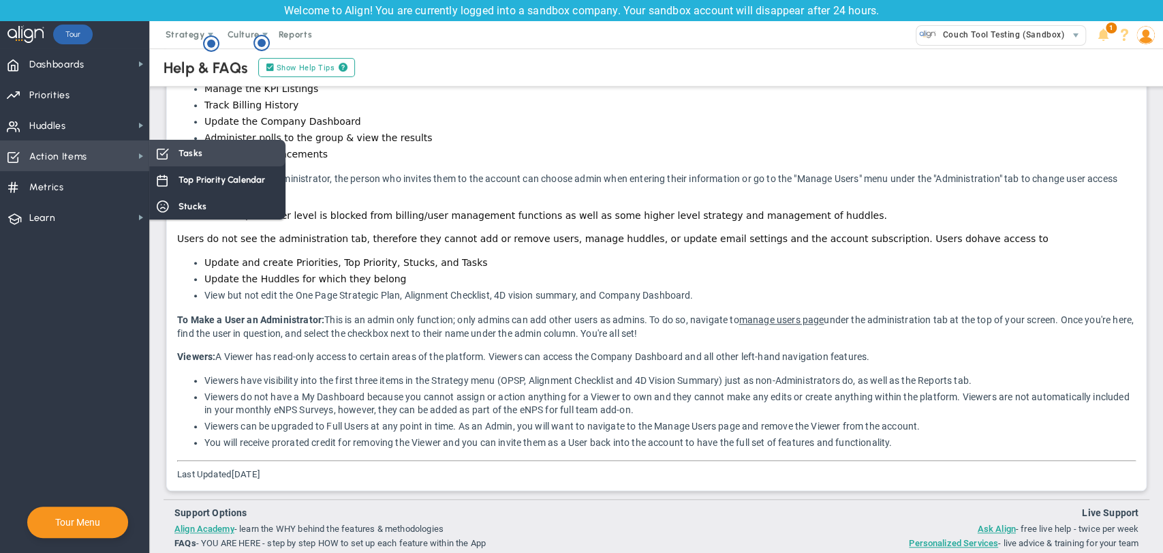
click at [191, 154] on span "Tasks" at bounding box center [190, 152] width 24 height 13
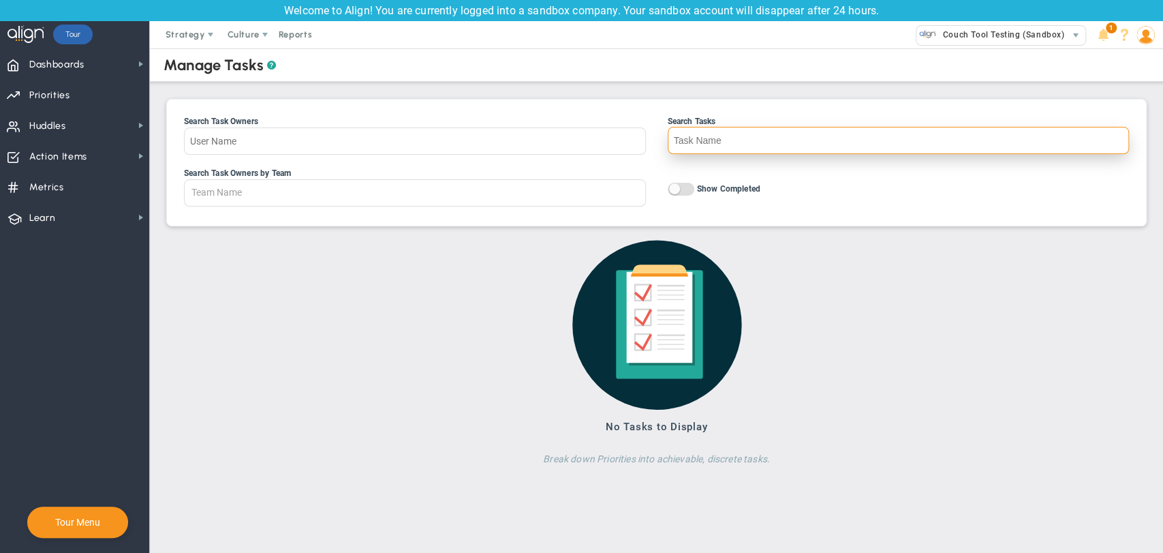
click at [735, 138] on input "Search Tasks" at bounding box center [899, 140] width 462 height 27
